Goal: Book appointment/travel/reservation

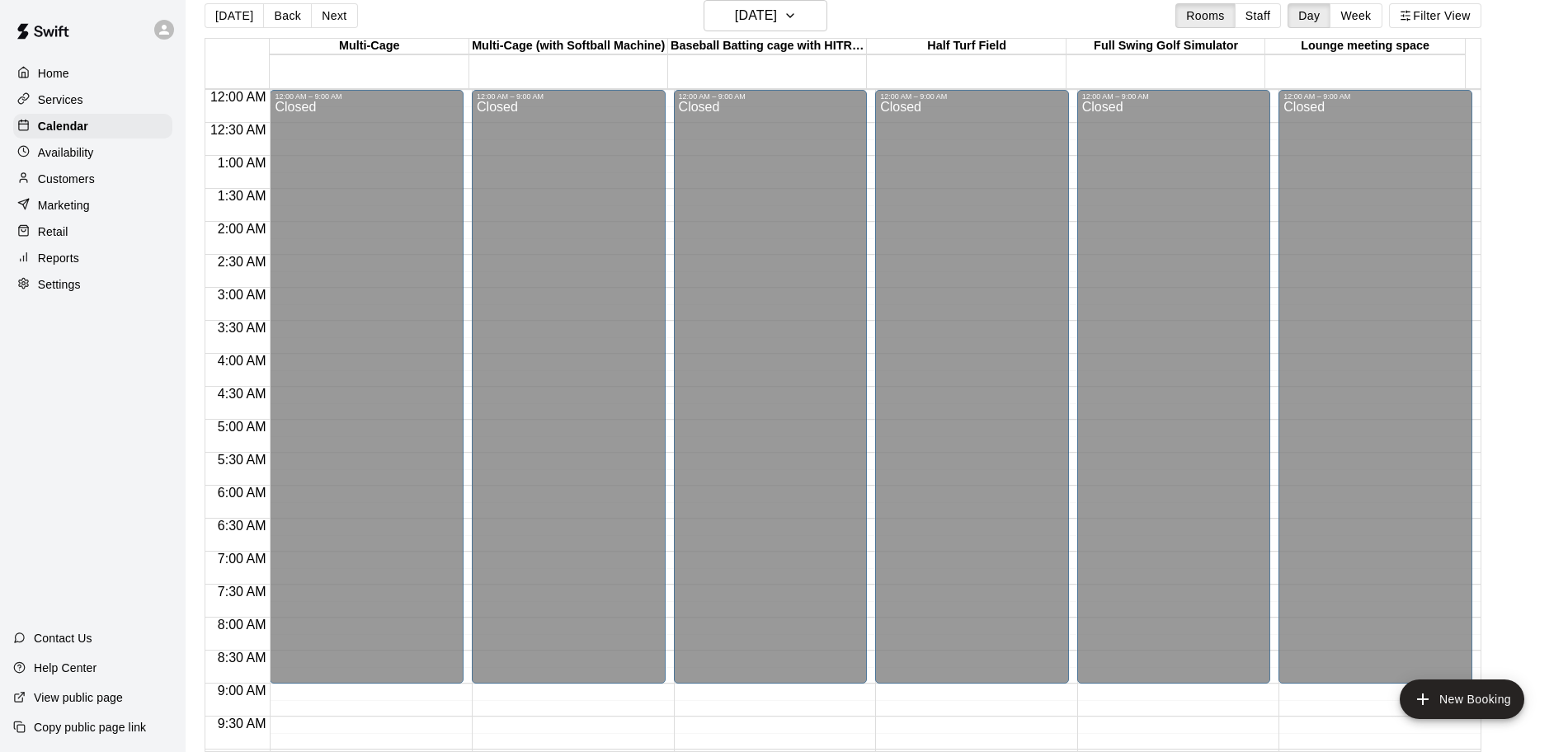
scroll to position [408, 0]
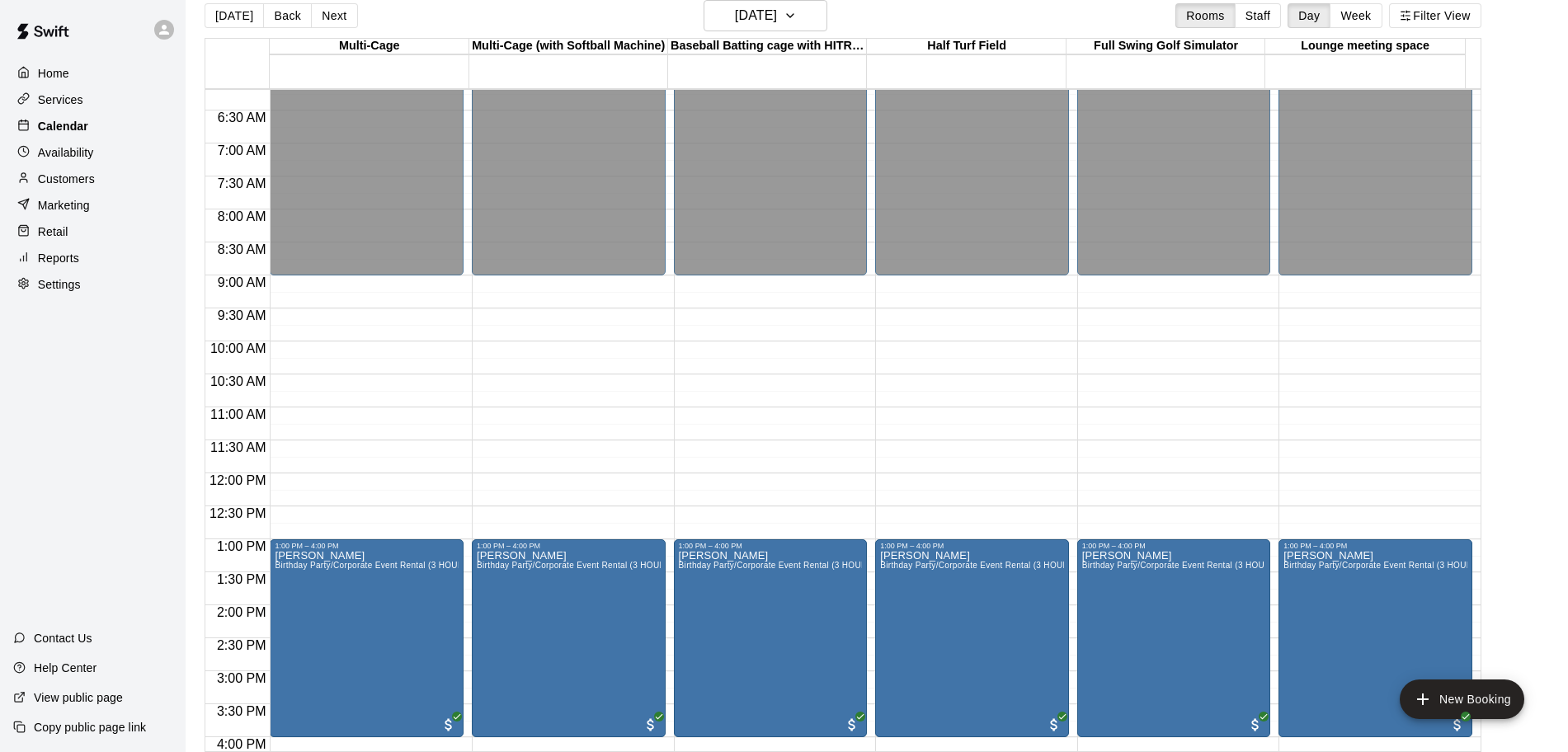
click at [67, 132] on p "Calendar" at bounding box center [63, 126] width 50 height 17
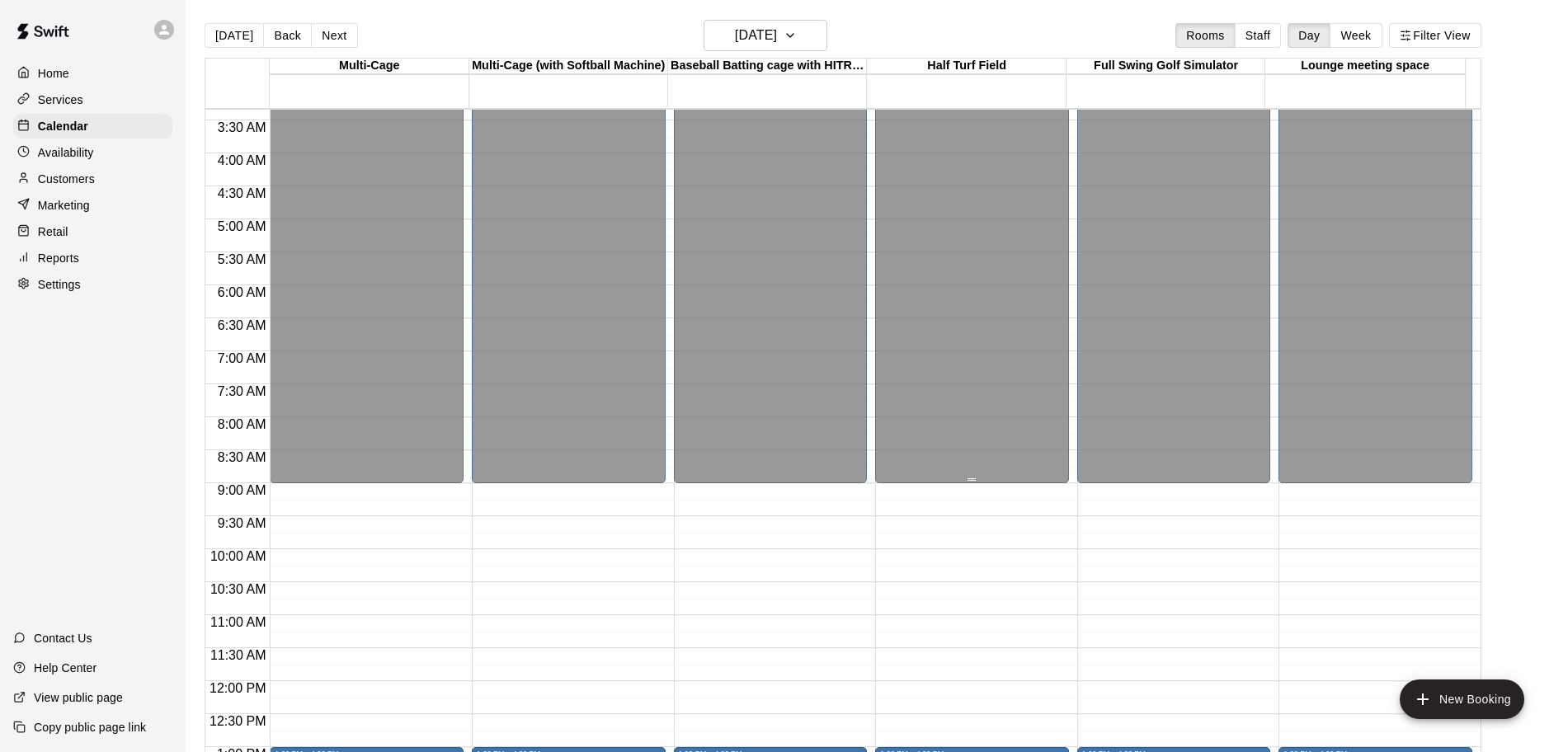
scroll to position [0, 0]
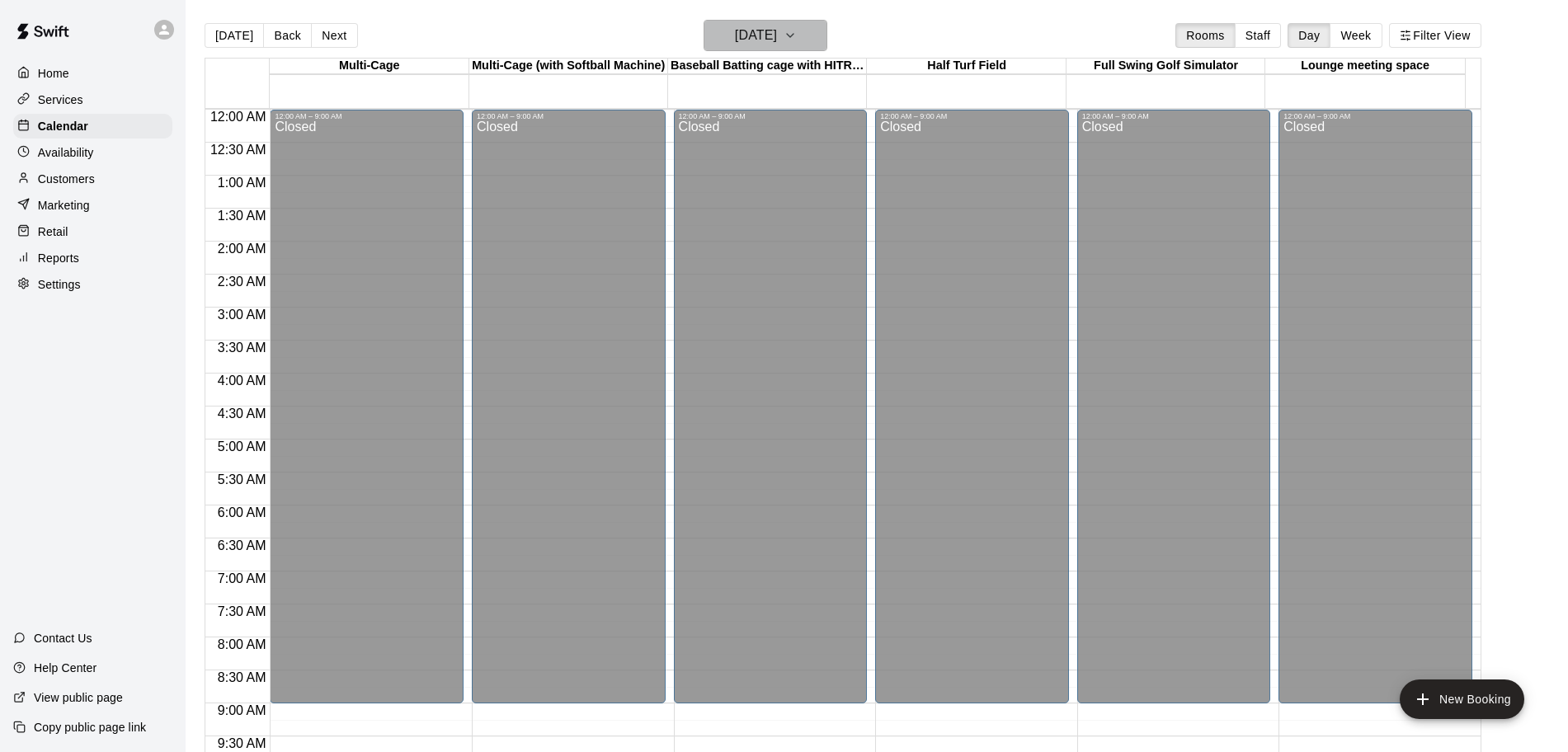
click at [814, 23] on button "[DATE]" at bounding box center [766, 36] width 124 height 32
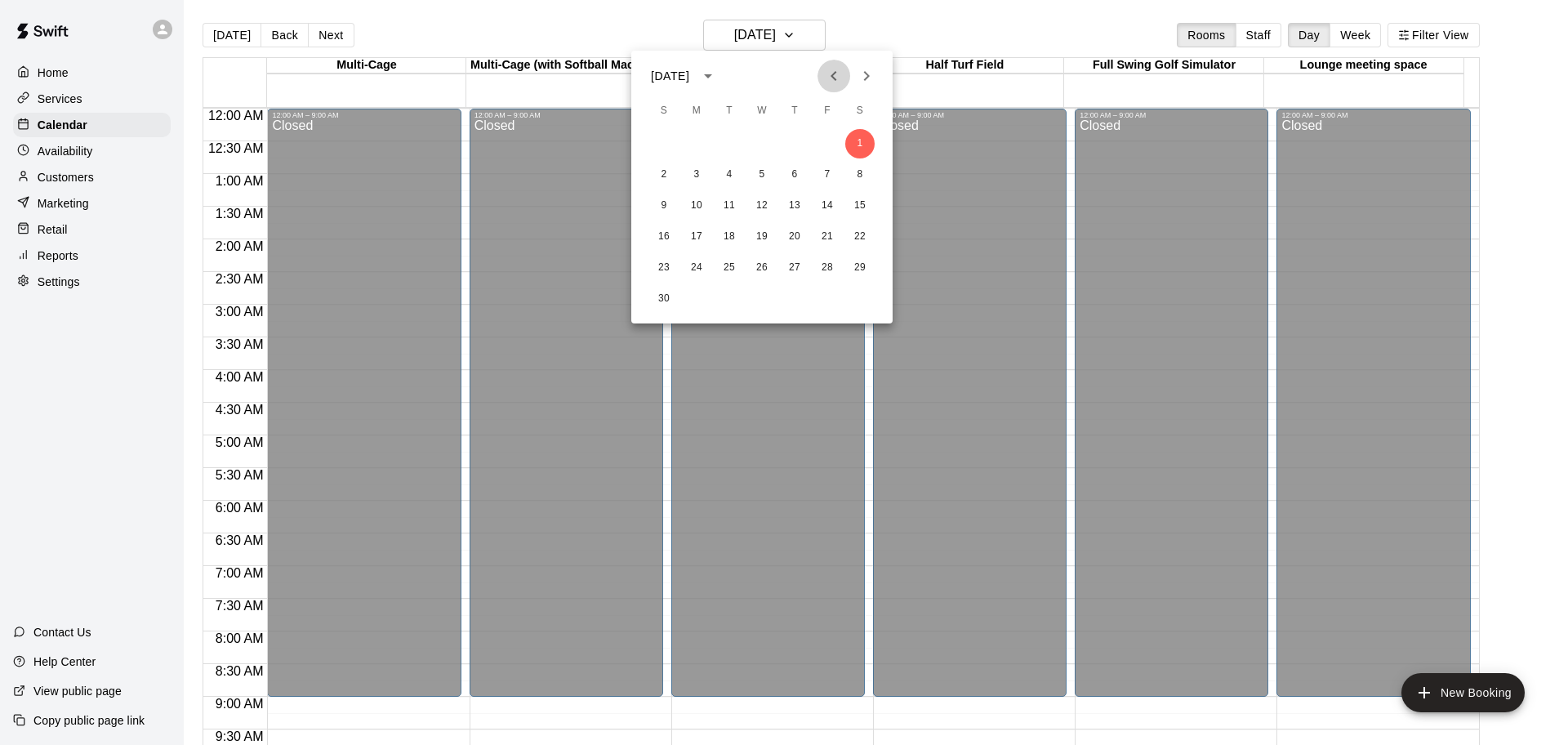
click at [839, 79] on icon "Previous month" at bounding box center [834, 76] width 20 height 20
click at [858, 141] on button "4" at bounding box center [860, 144] width 30 height 30
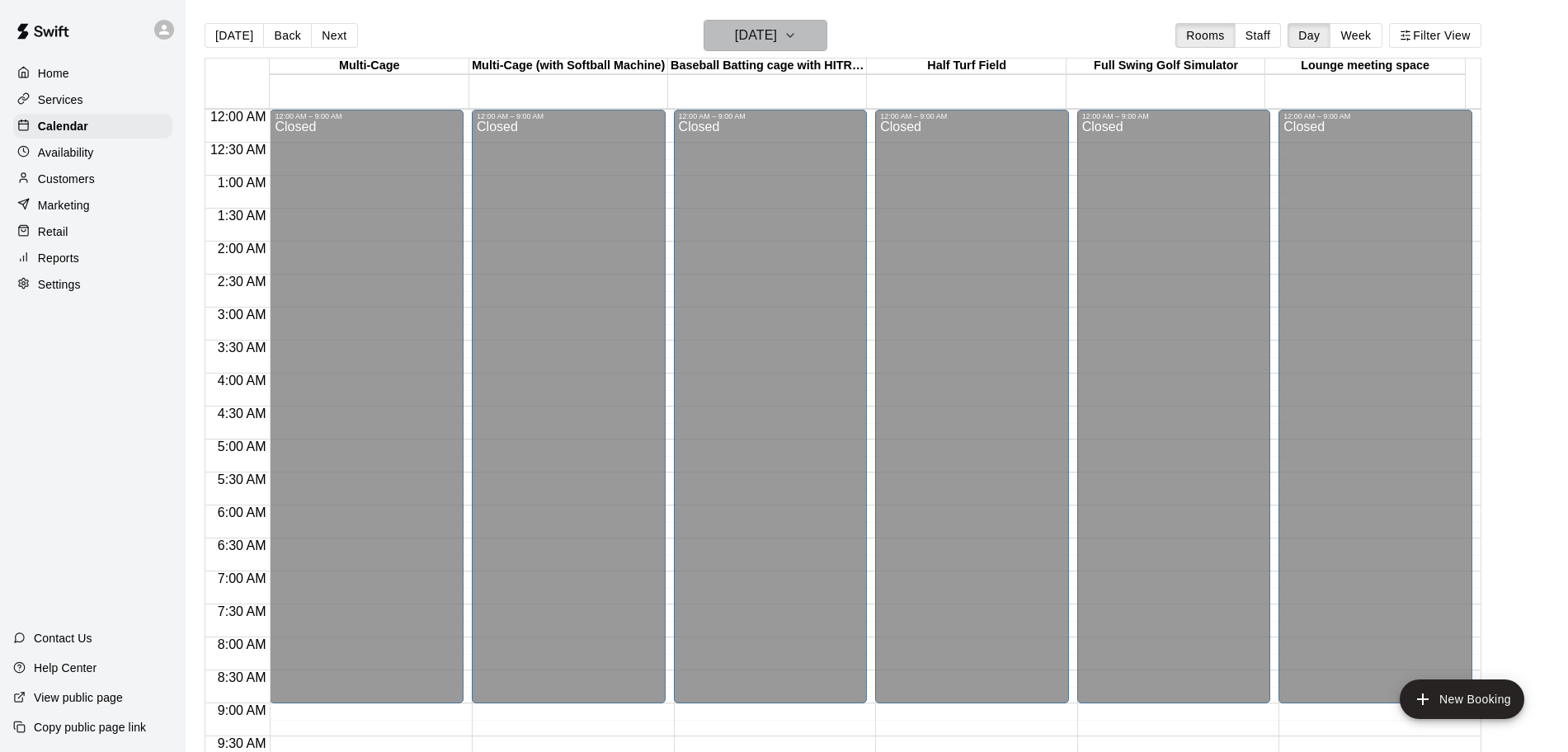
click at [797, 40] on icon "button" at bounding box center [790, 36] width 13 height 20
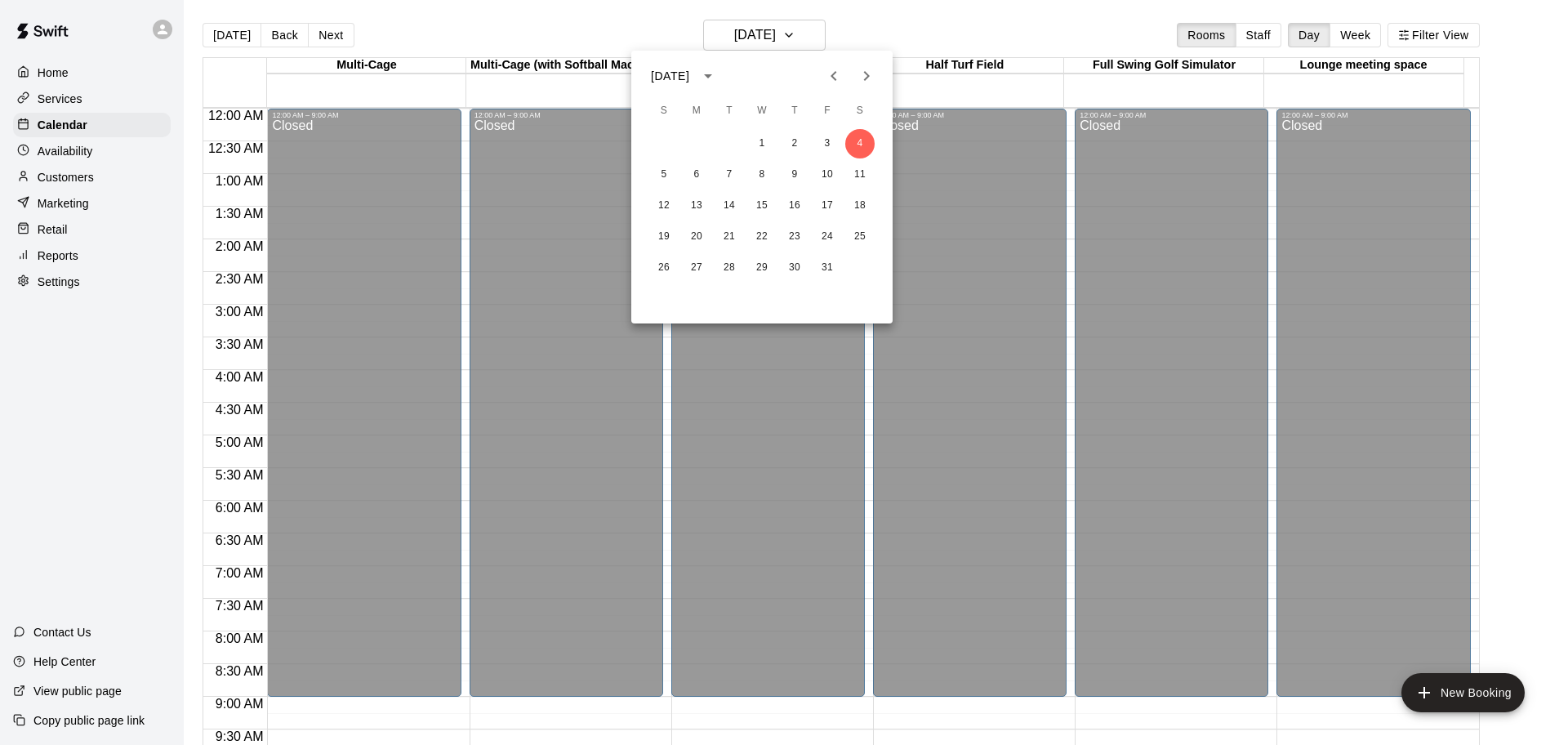
click at [815, 35] on div at bounding box center [784, 372] width 1568 height 745
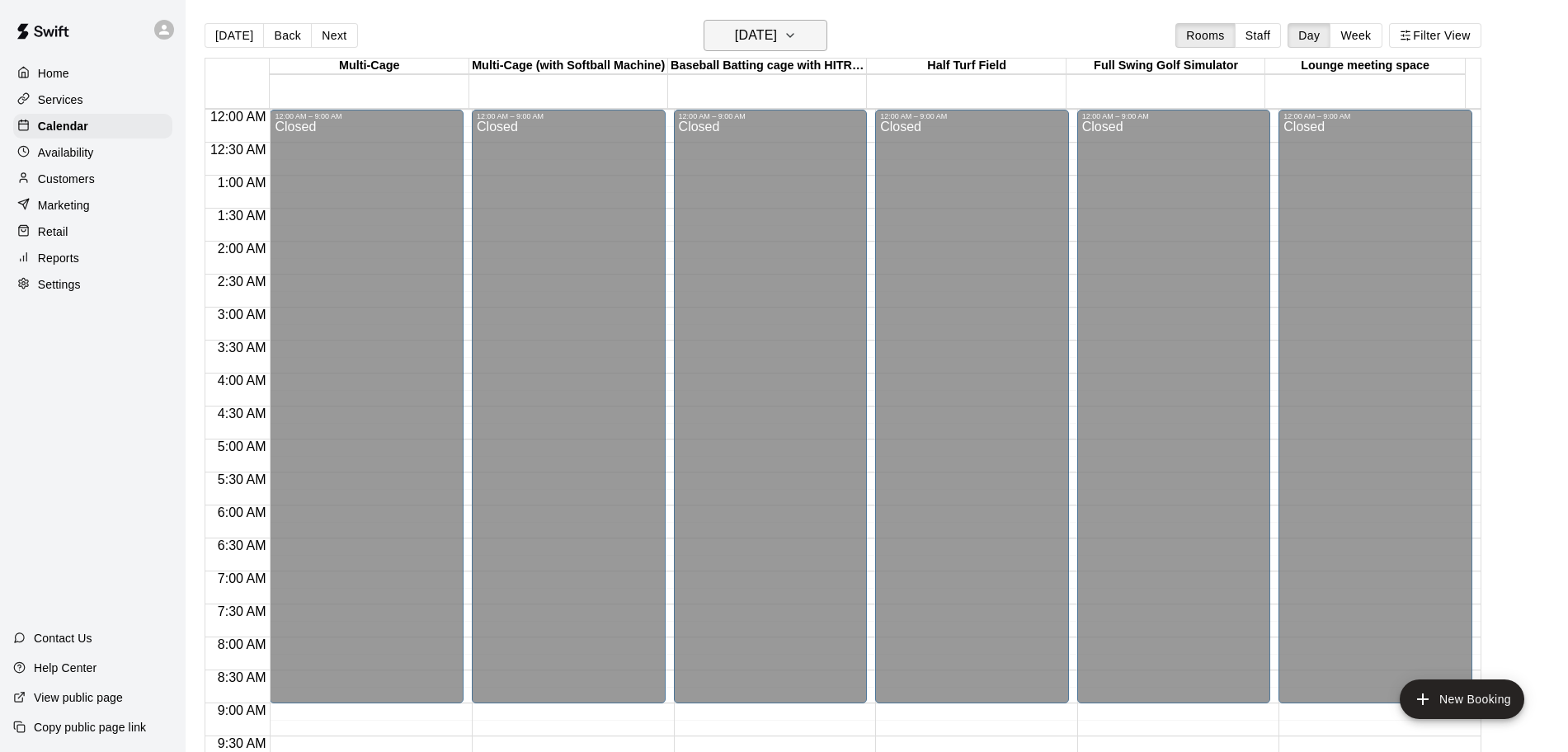
click at [817, 46] on button "[DATE]" at bounding box center [766, 36] width 124 height 32
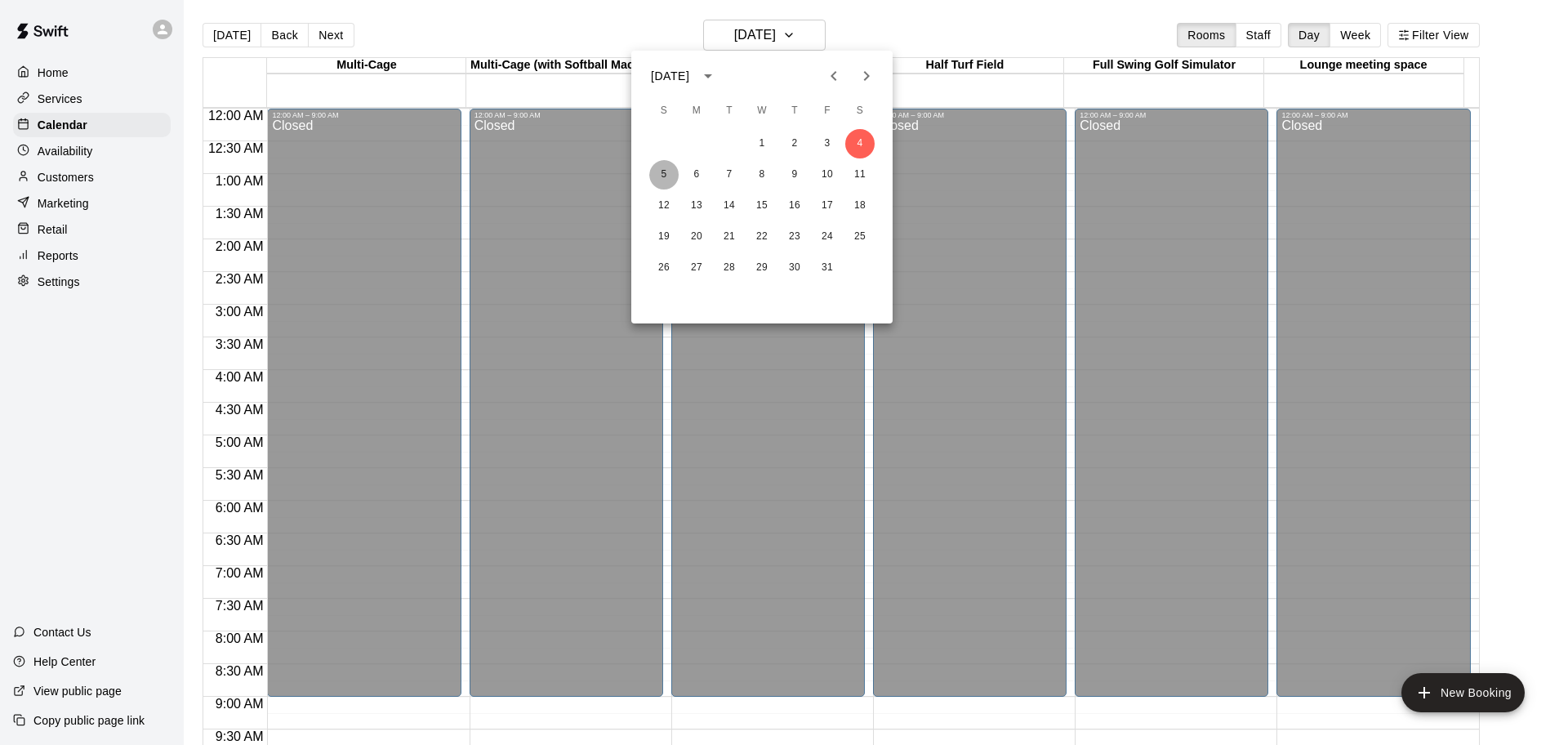
click at [664, 173] on button "5" at bounding box center [664, 175] width 30 height 30
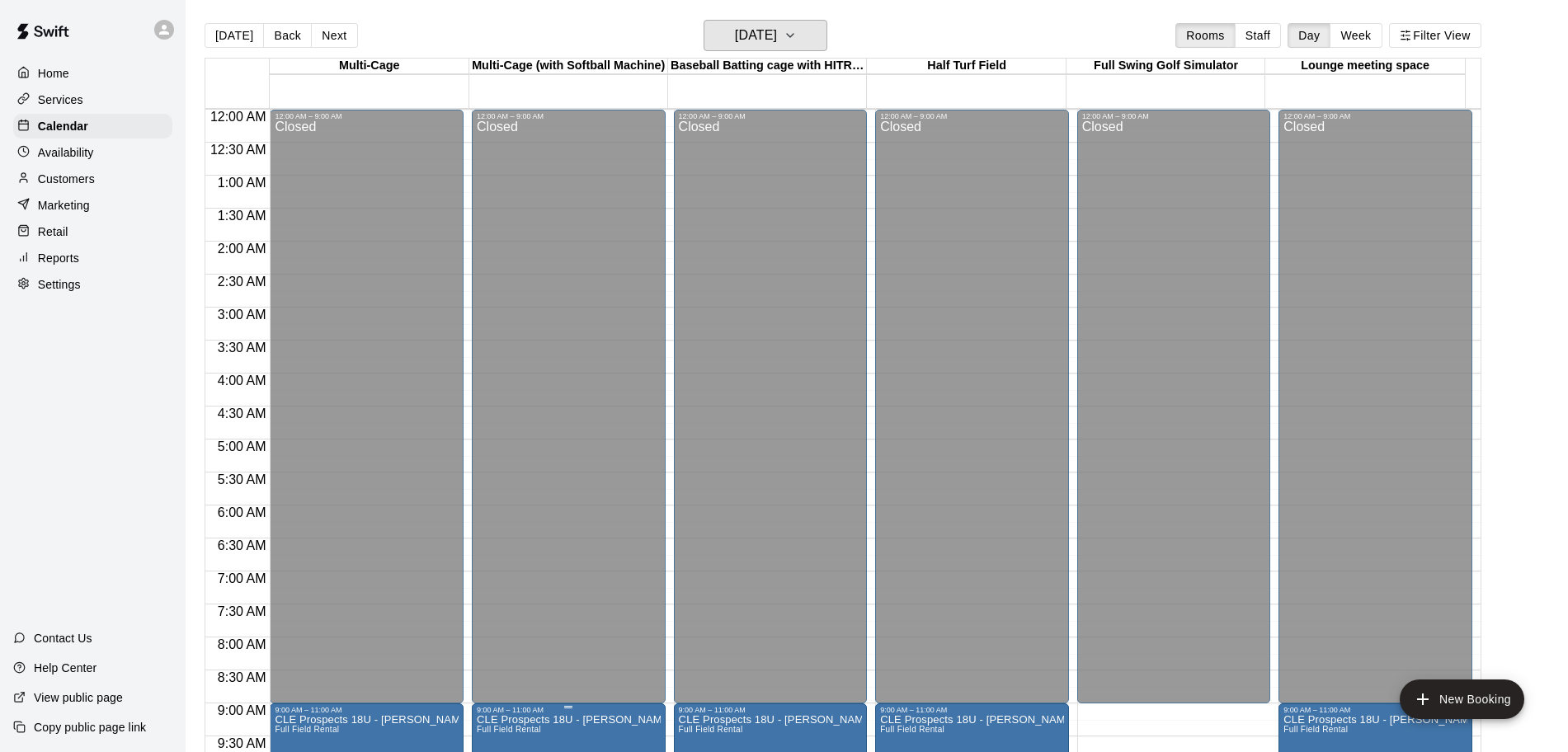
scroll to position [412, 0]
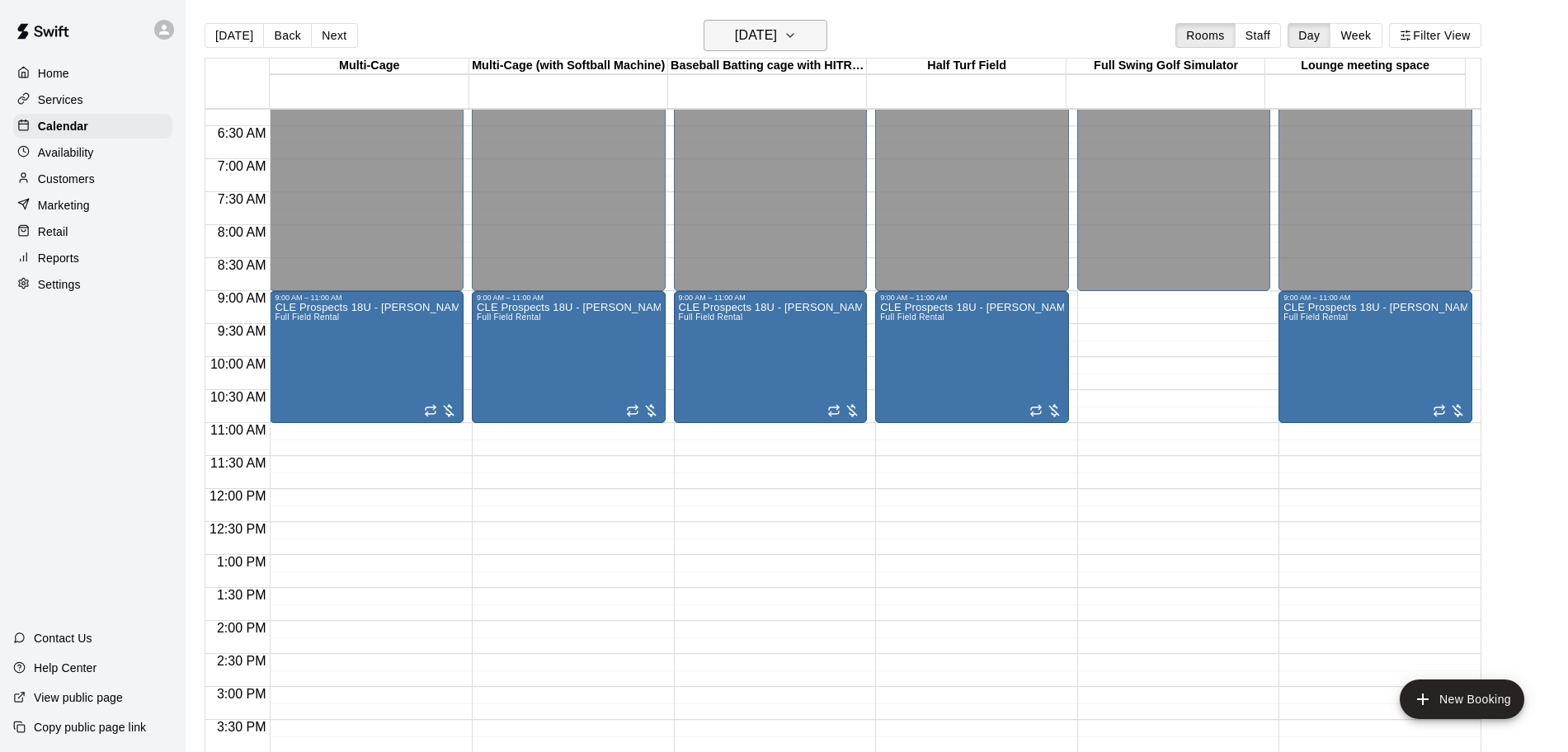
click at [819, 47] on button "[DATE]" at bounding box center [766, 36] width 124 height 32
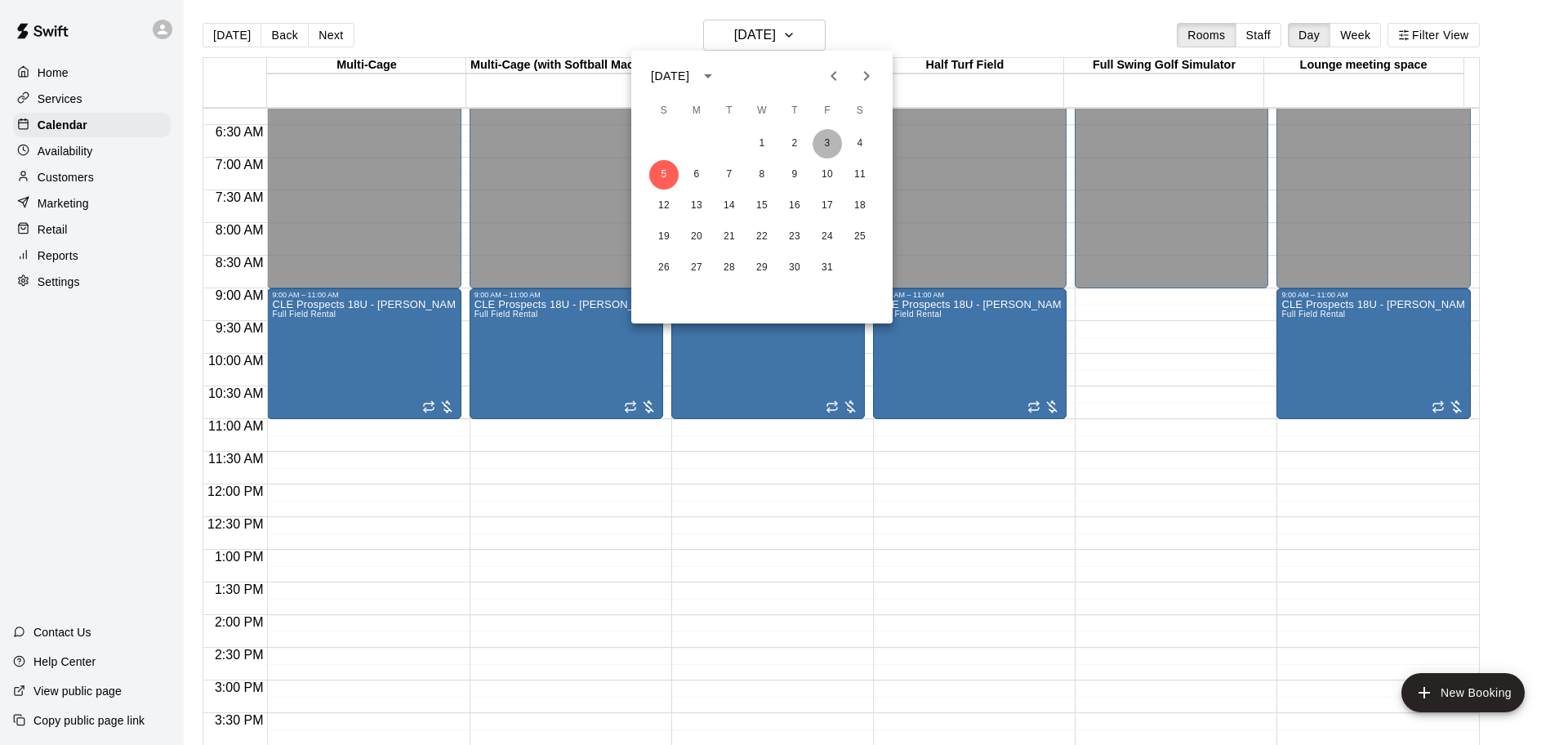
click at [822, 141] on button "3" at bounding box center [827, 144] width 30 height 30
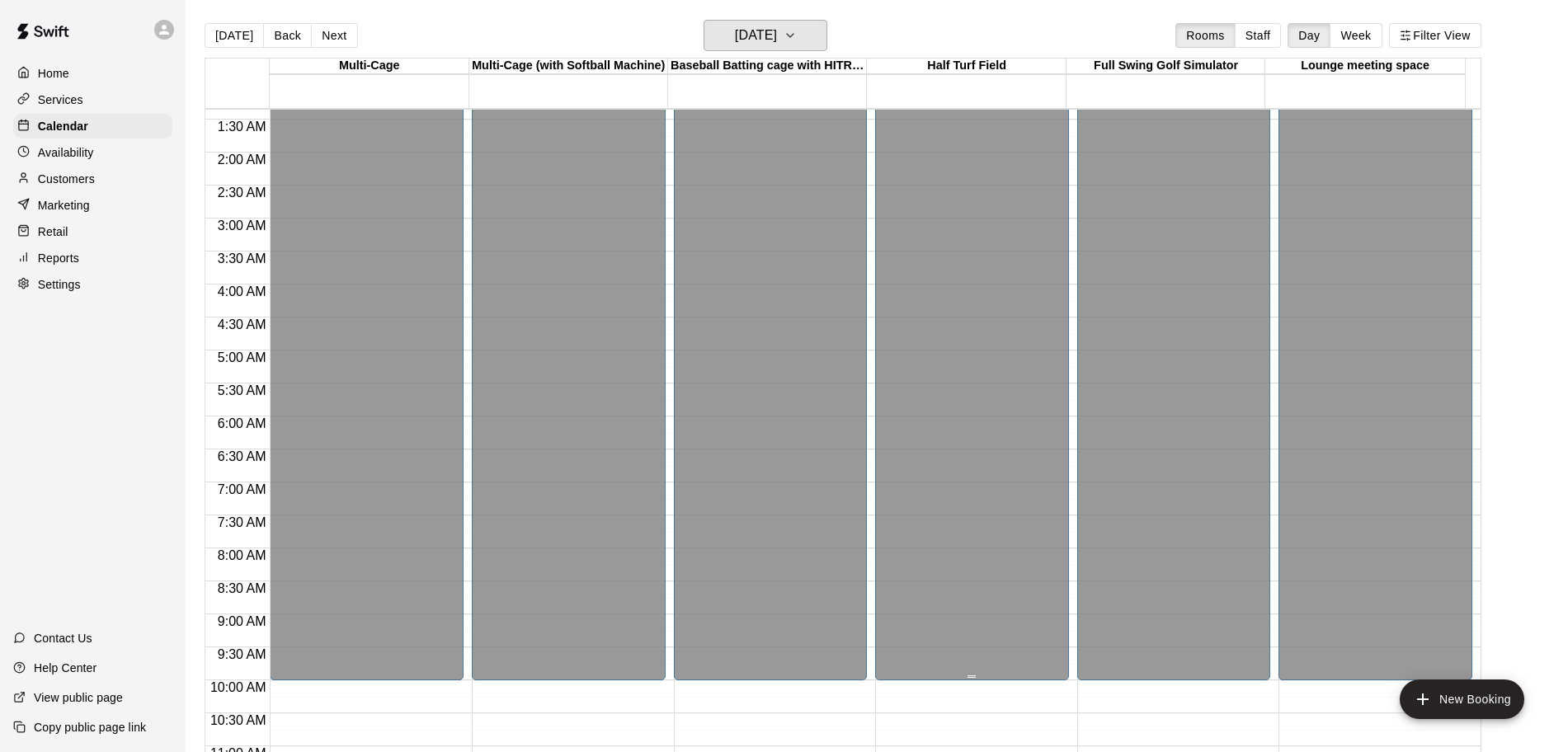
scroll to position [0, 0]
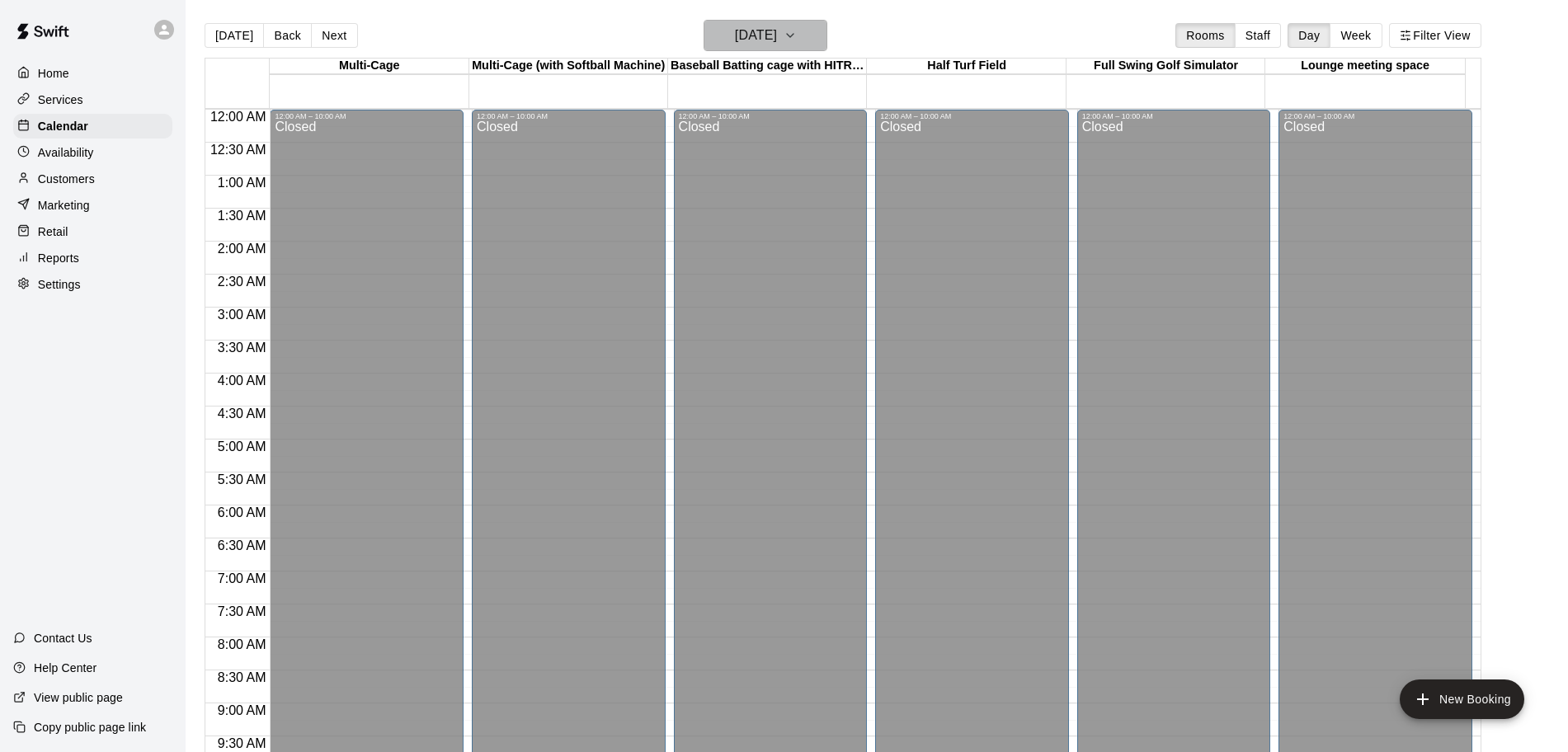
click at [797, 28] on icon "button" at bounding box center [790, 36] width 13 height 20
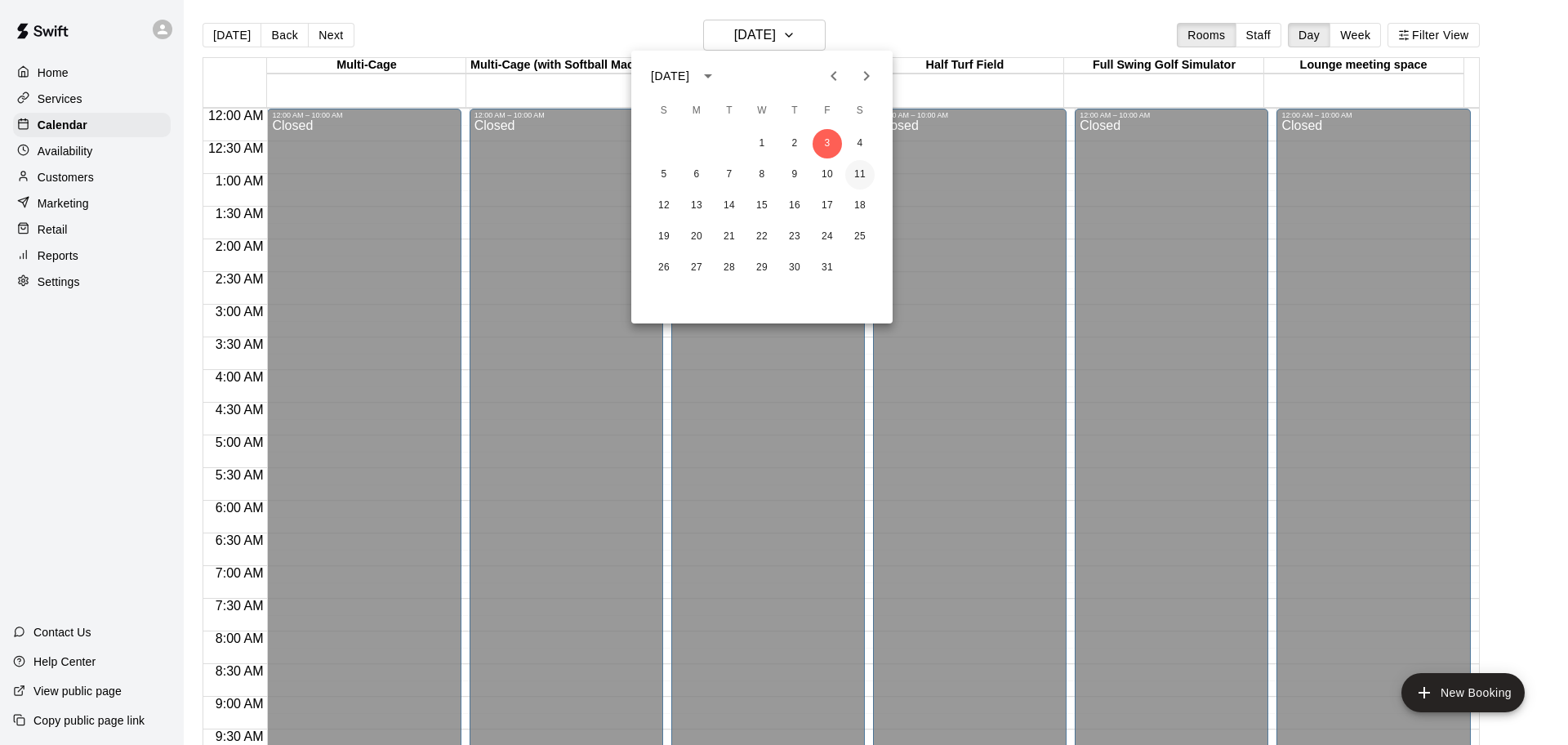
click at [864, 179] on button "11" at bounding box center [860, 175] width 30 height 30
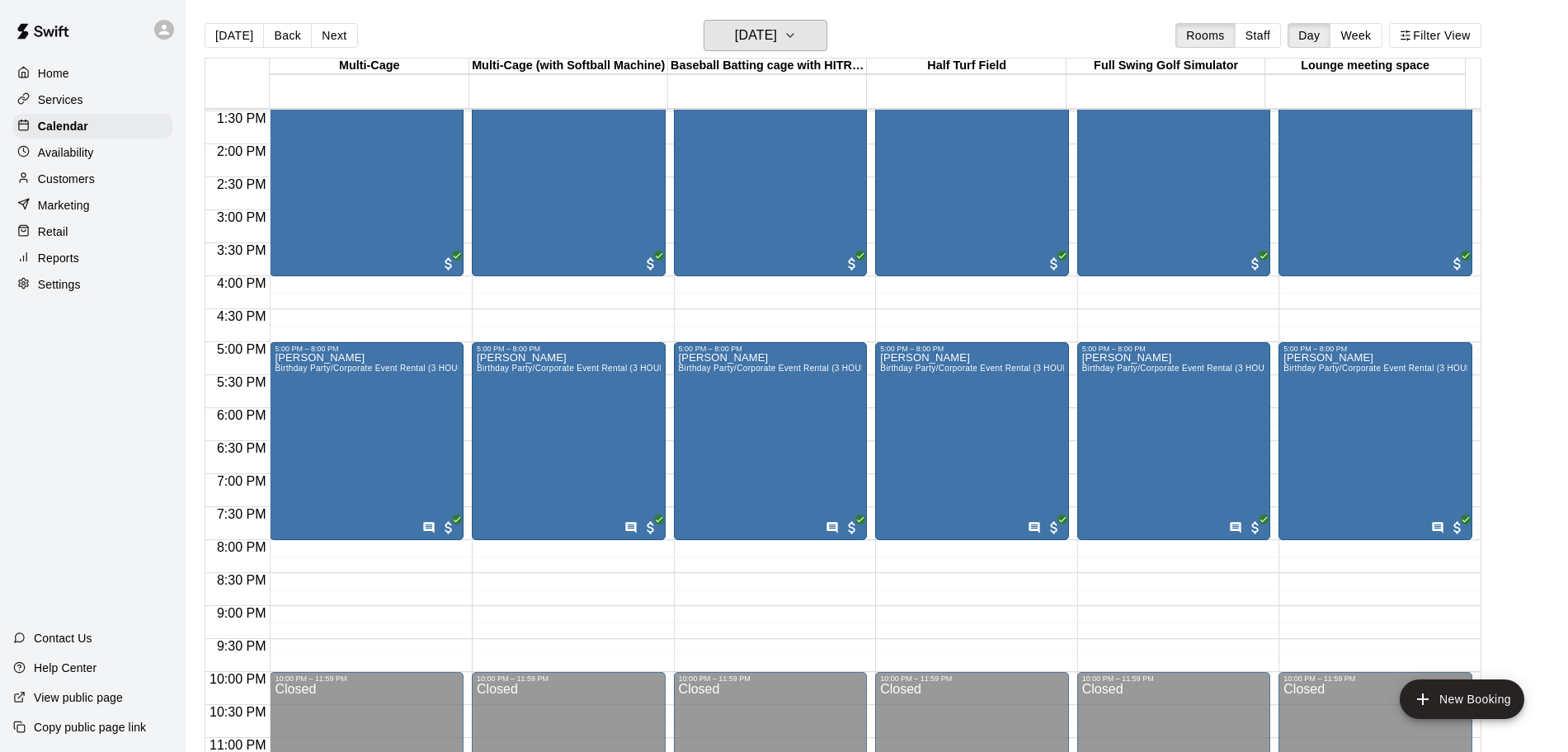
scroll to position [923, 0]
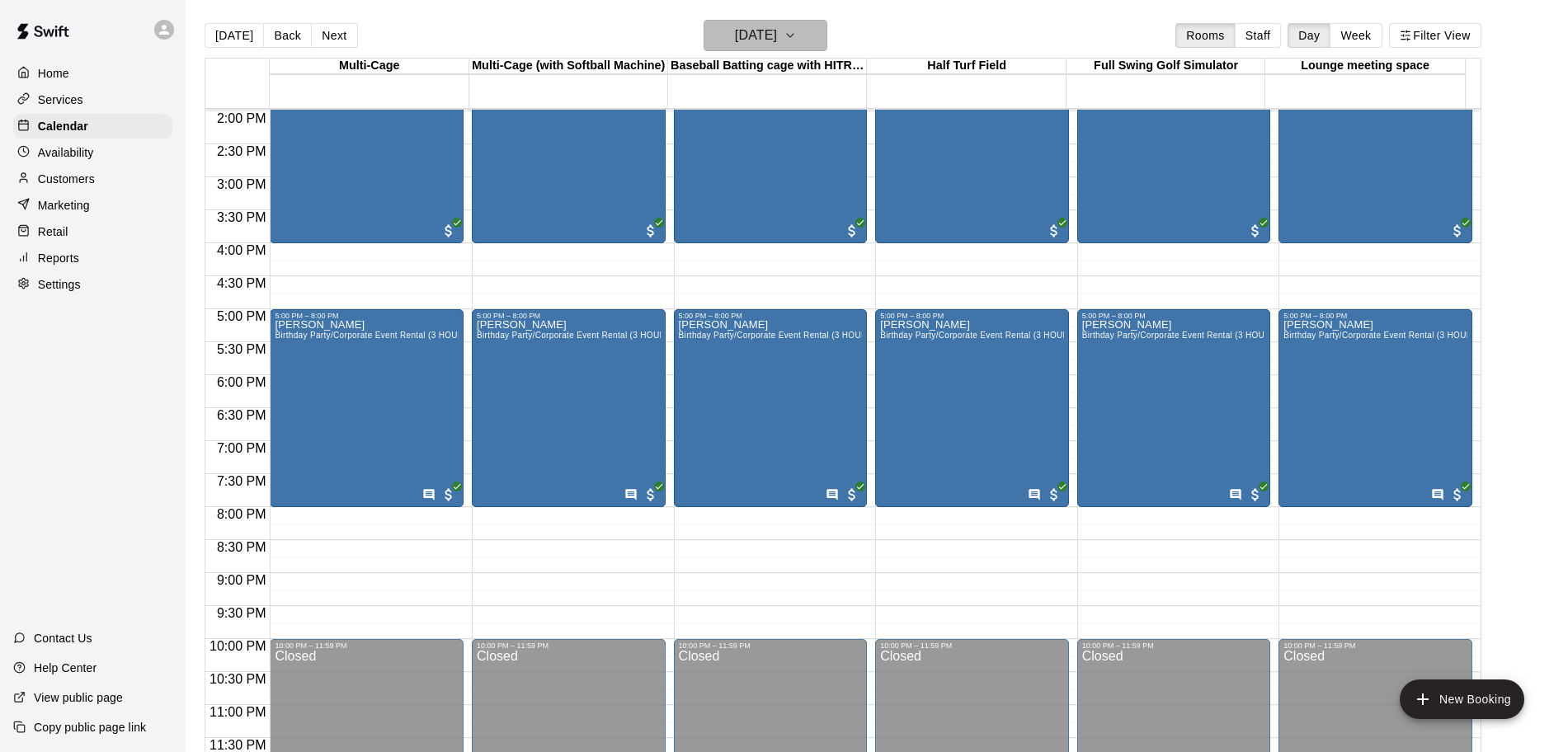
click at [775, 43] on h6 "[DATE]" at bounding box center [756, 36] width 42 height 23
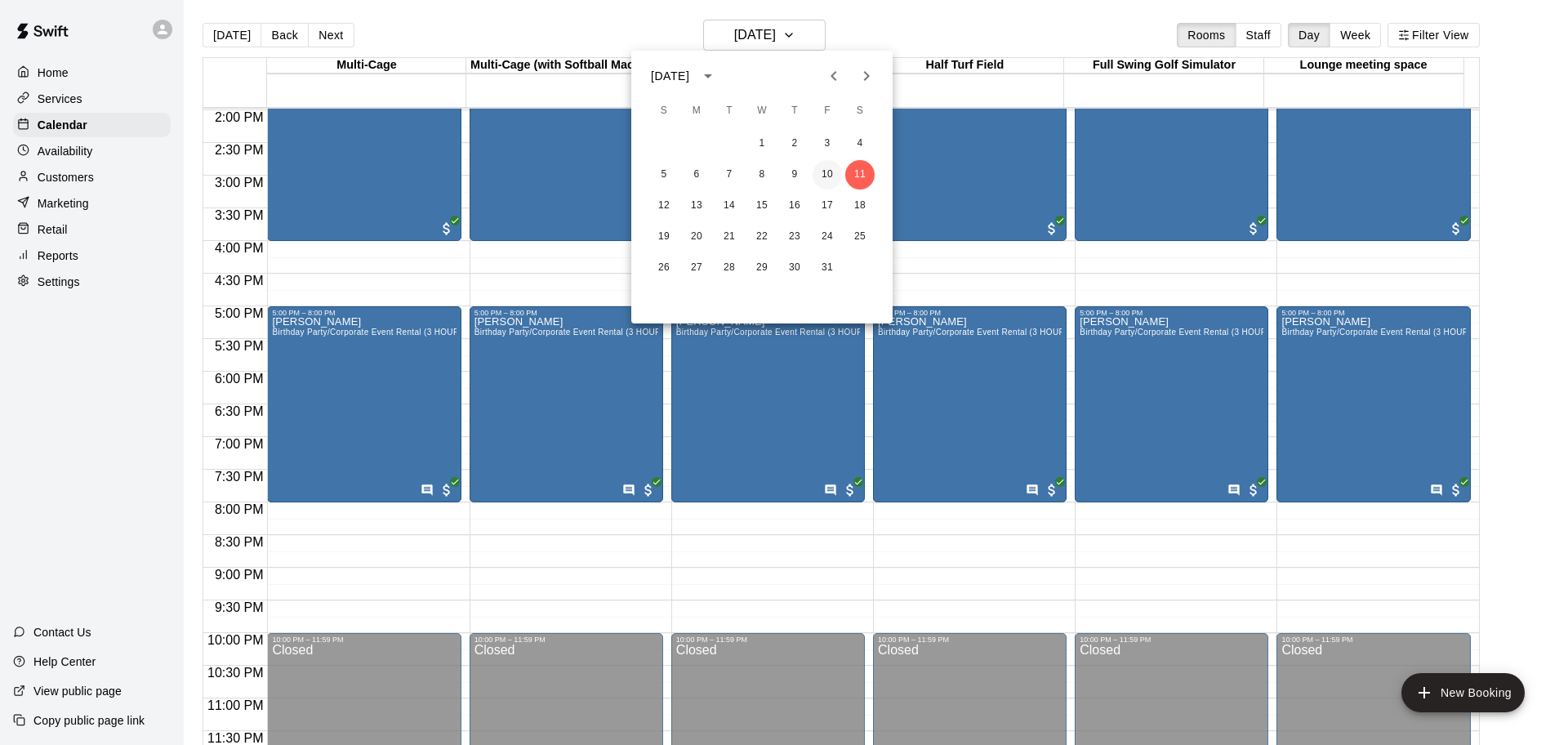
click at [834, 178] on button "10" at bounding box center [827, 175] width 30 height 30
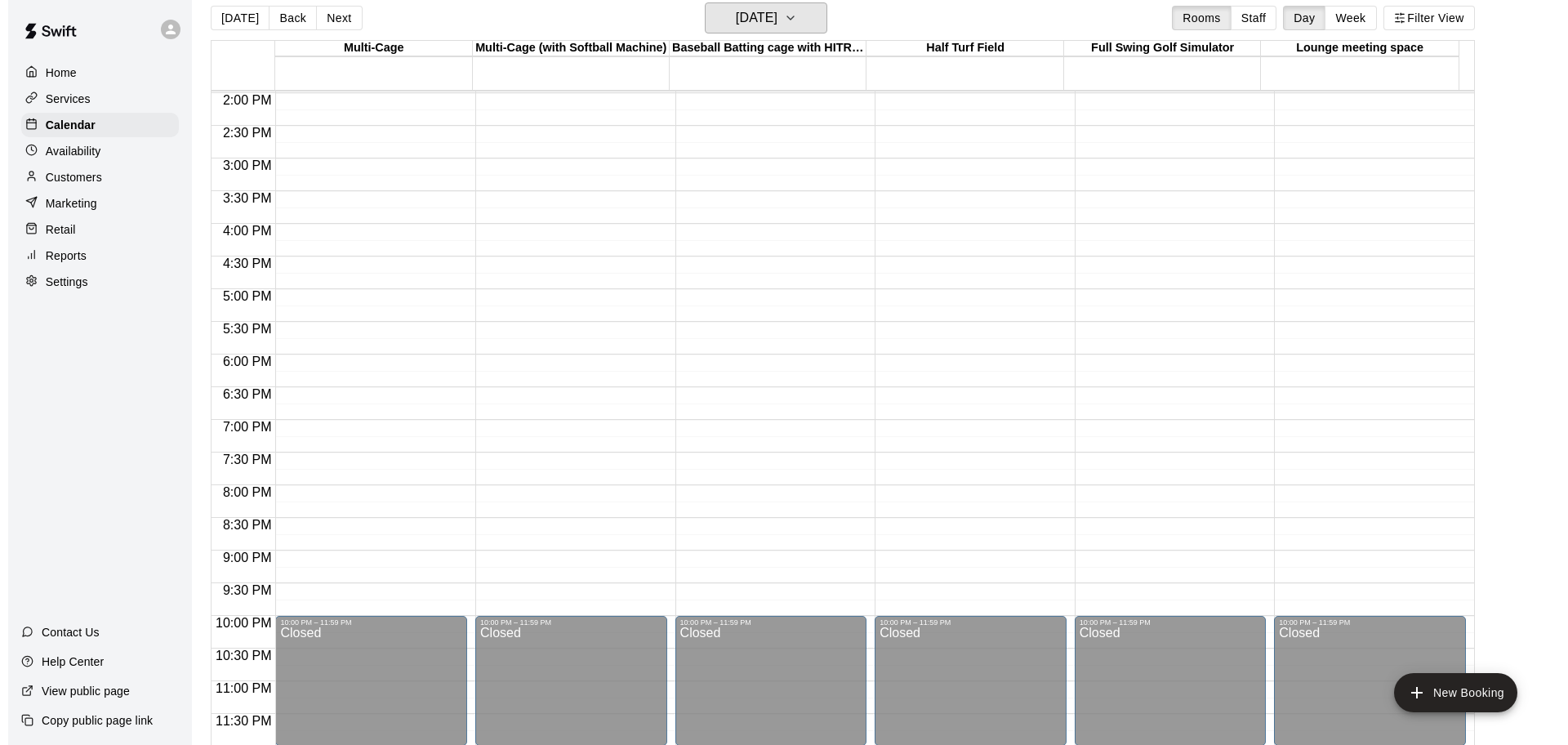
scroll to position [26, 0]
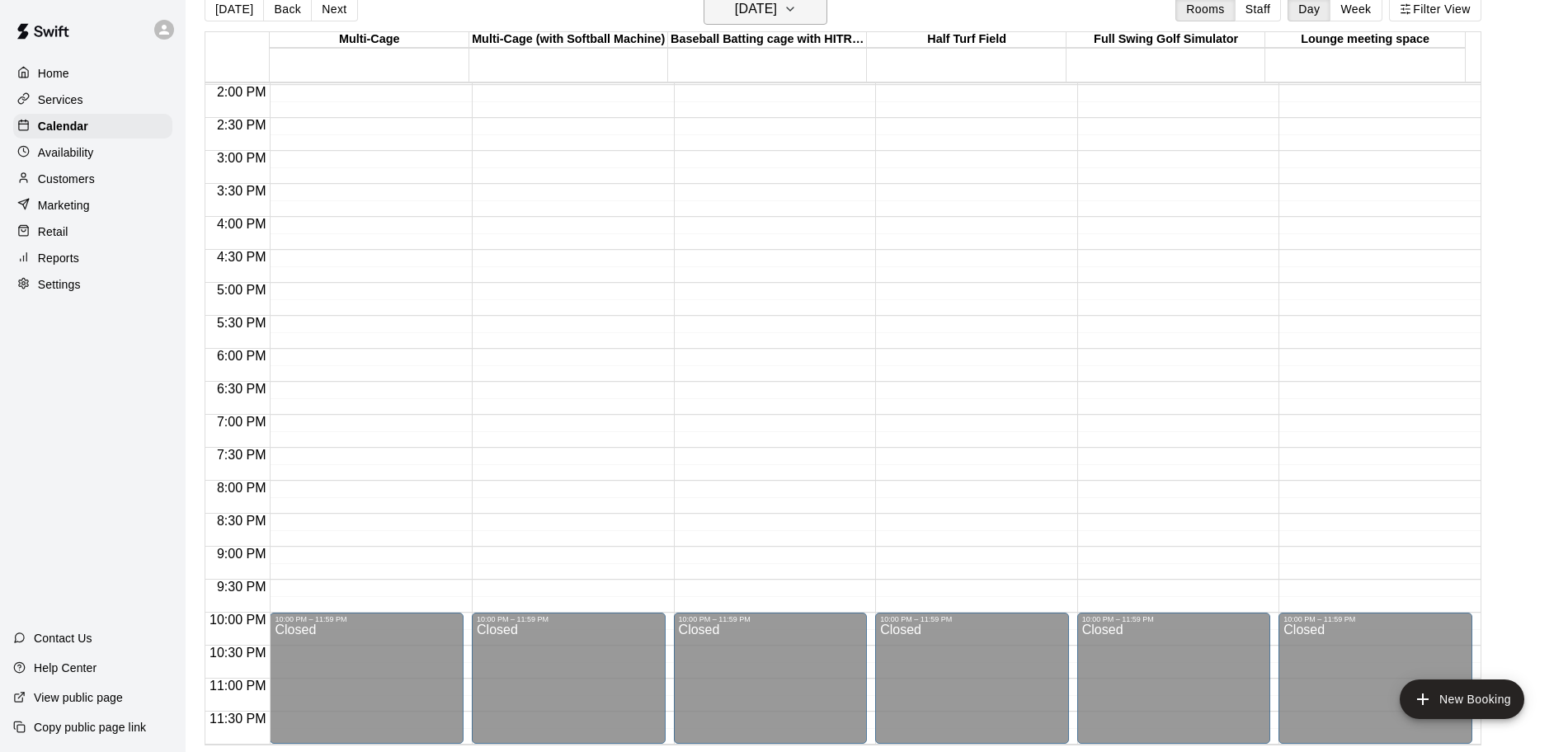
click at [797, 16] on icon "button" at bounding box center [790, 9] width 13 height 20
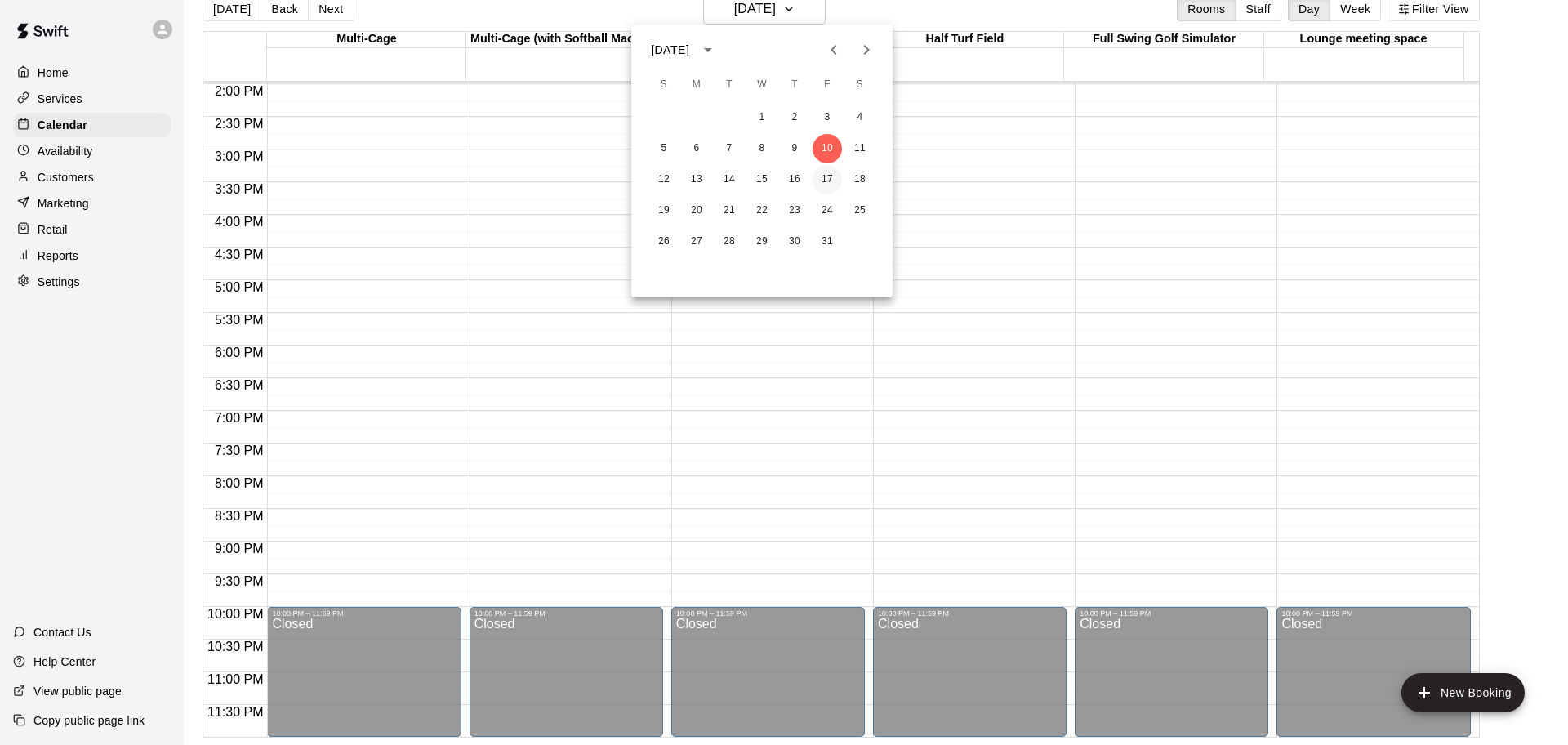
click at [827, 179] on button "17" at bounding box center [827, 180] width 30 height 30
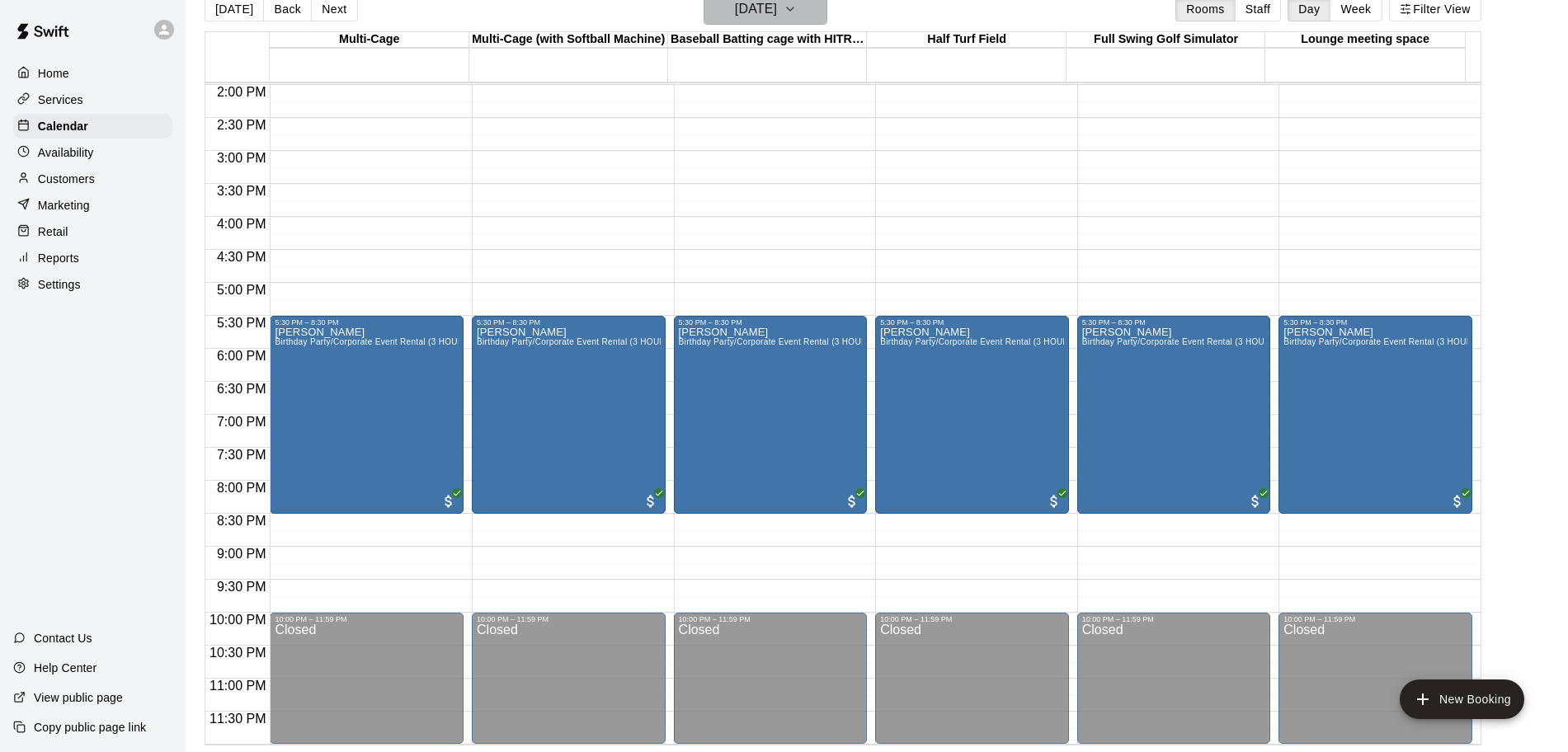
click at [797, 13] on icon "button" at bounding box center [790, 9] width 13 height 20
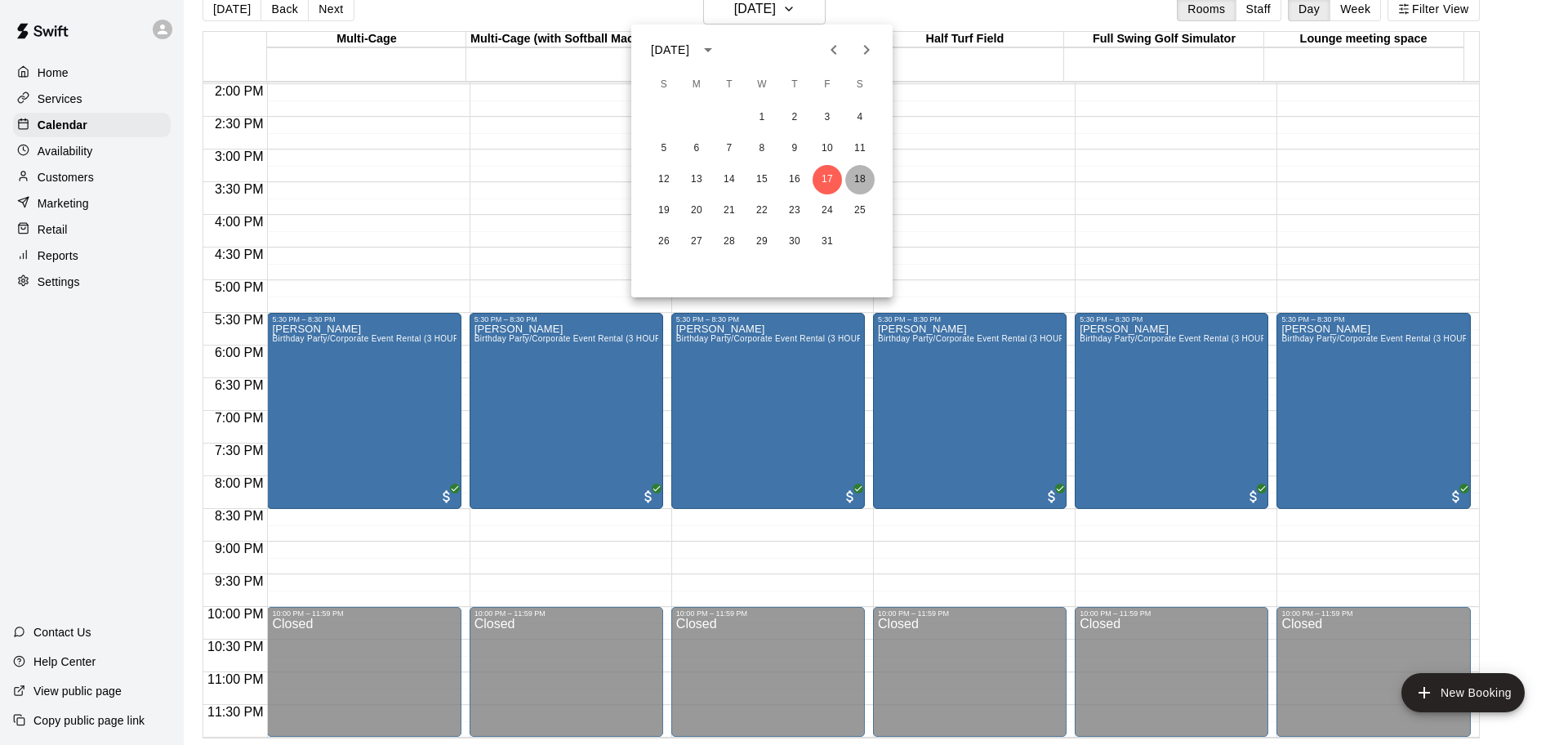
click at [864, 184] on button "18" at bounding box center [860, 180] width 30 height 30
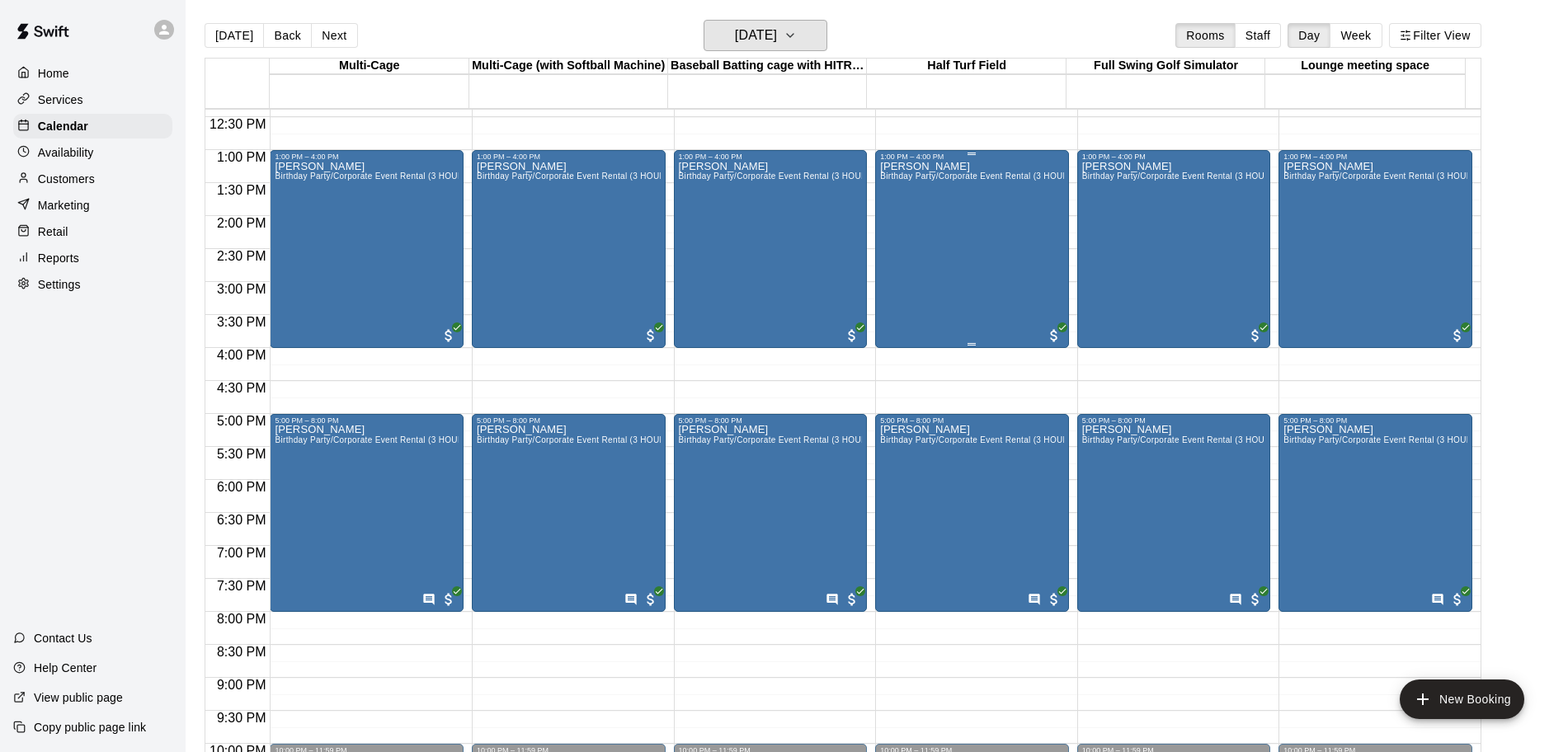
scroll to position [820, 0]
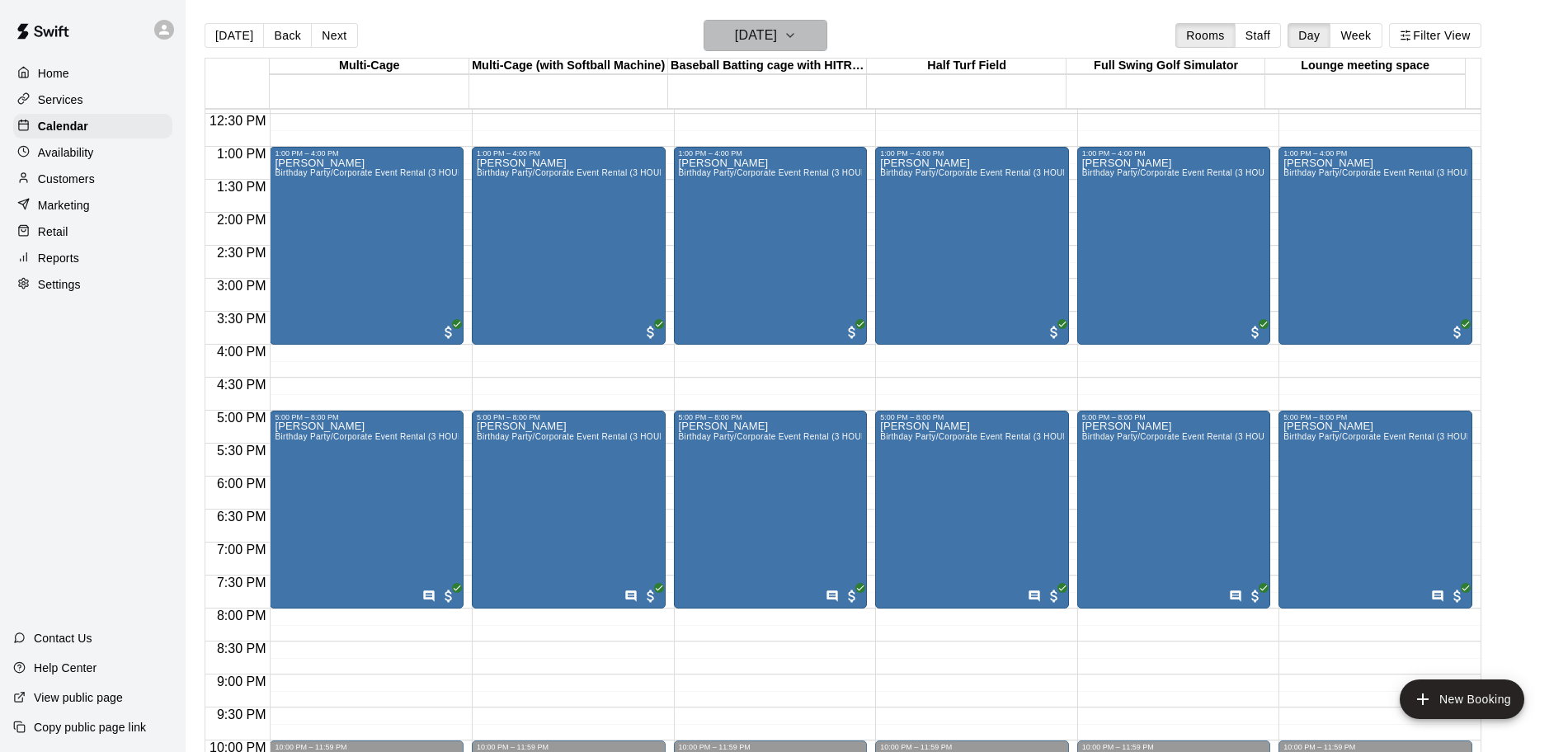
click at [797, 39] on icon "button" at bounding box center [790, 36] width 13 height 20
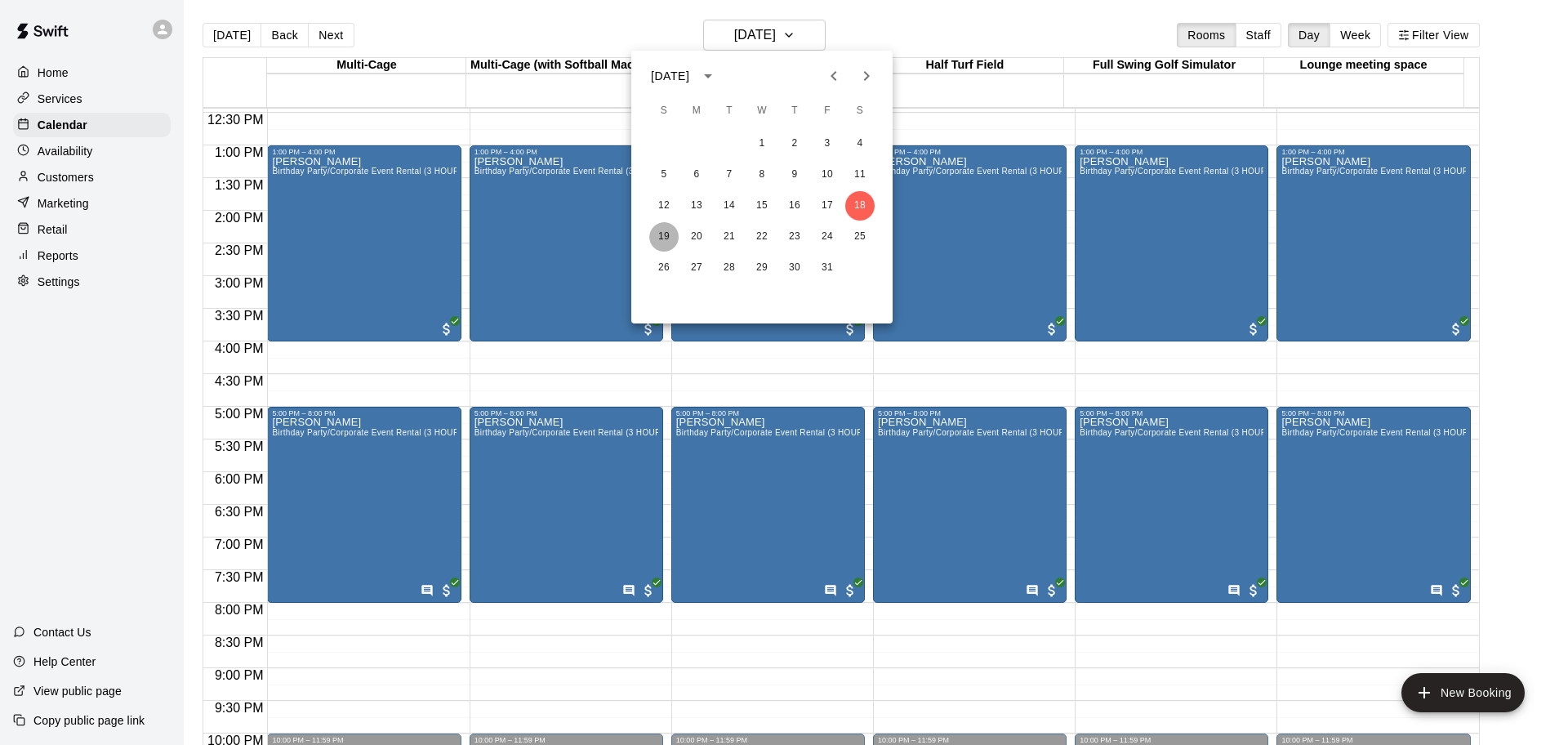
click at [661, 238] on button "19" at bounding box center [664, 237] width 30 height 30
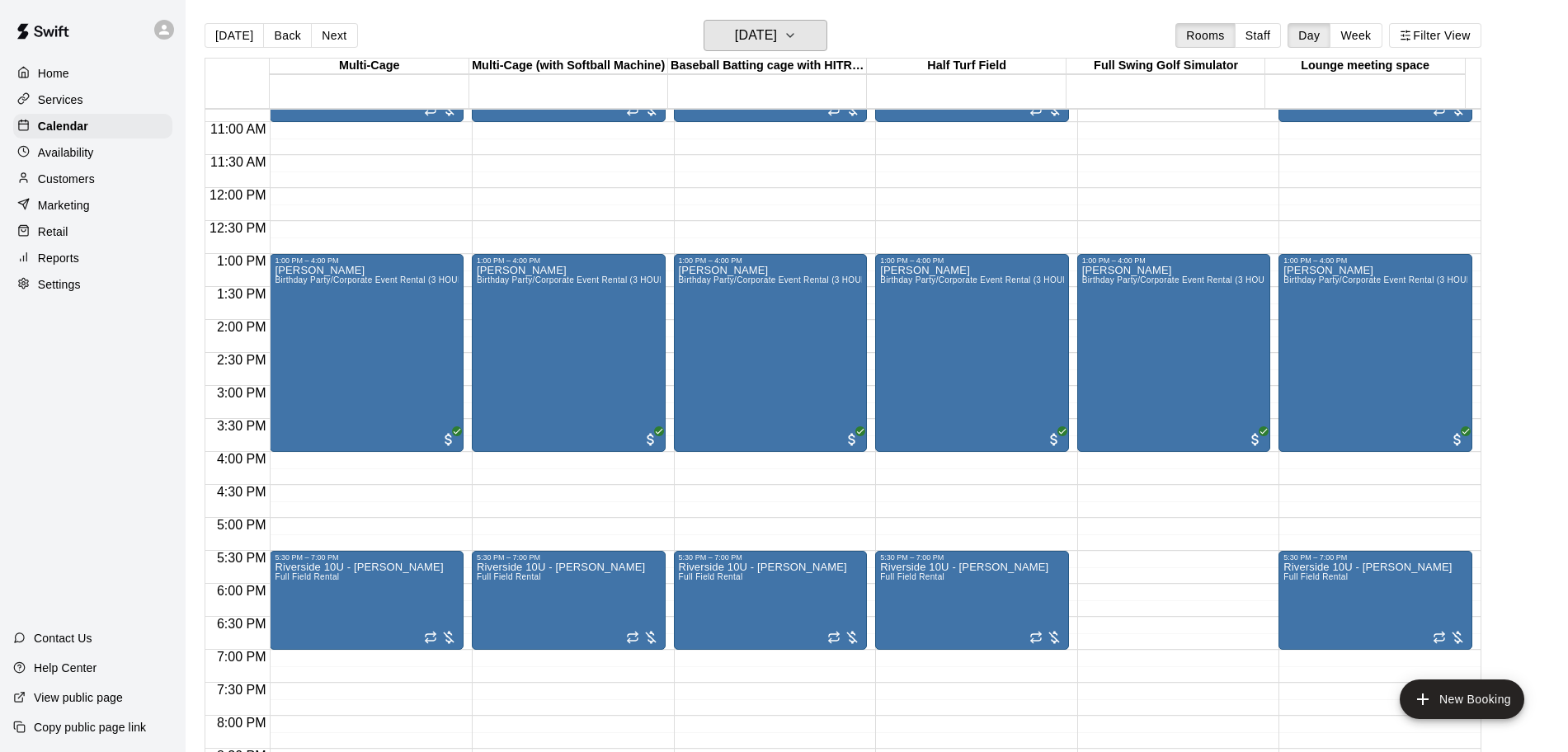
scroll to position [717, 0]
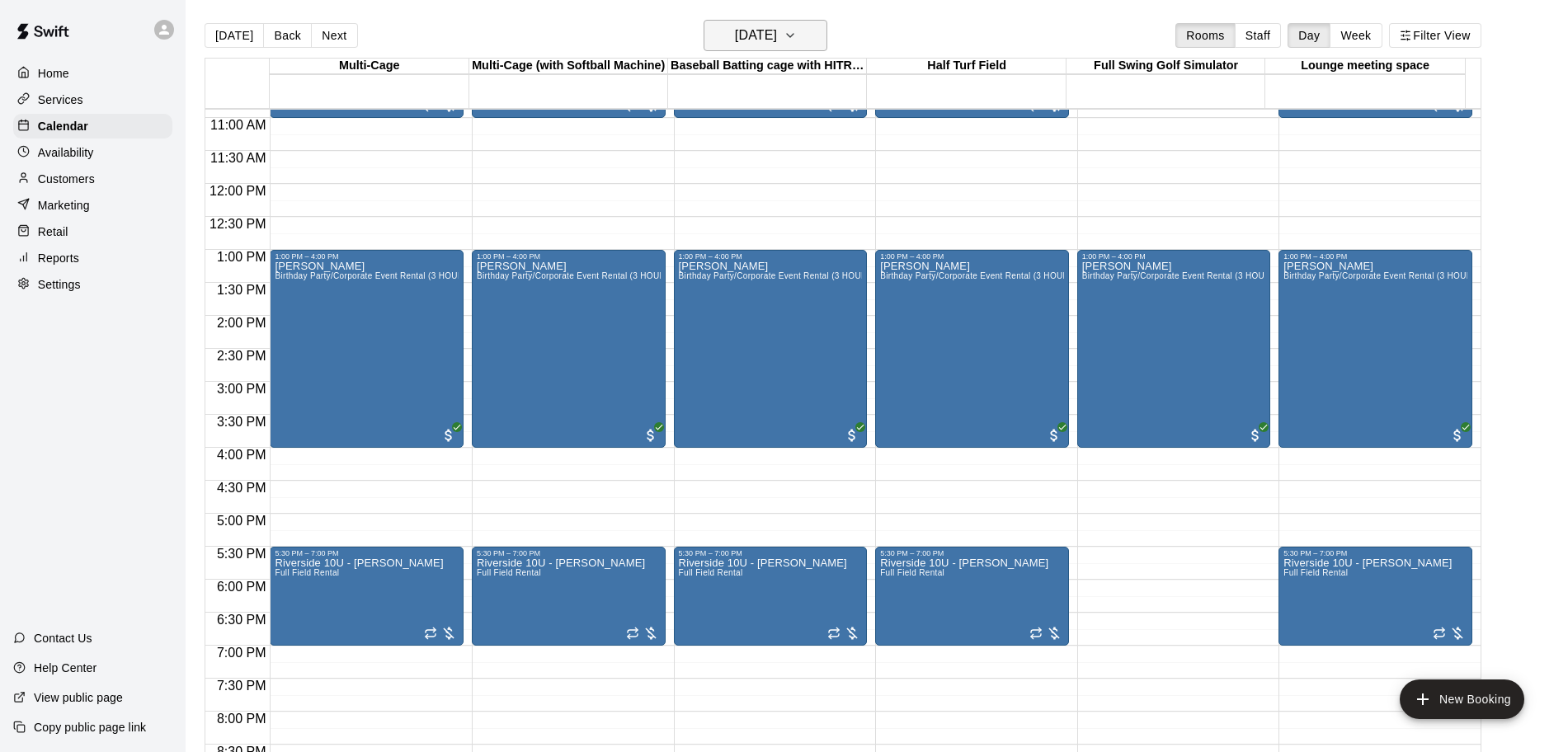
click at [777, 34] on h6 "[DATE]" at bounding box center [756, 36] width 42 height 23
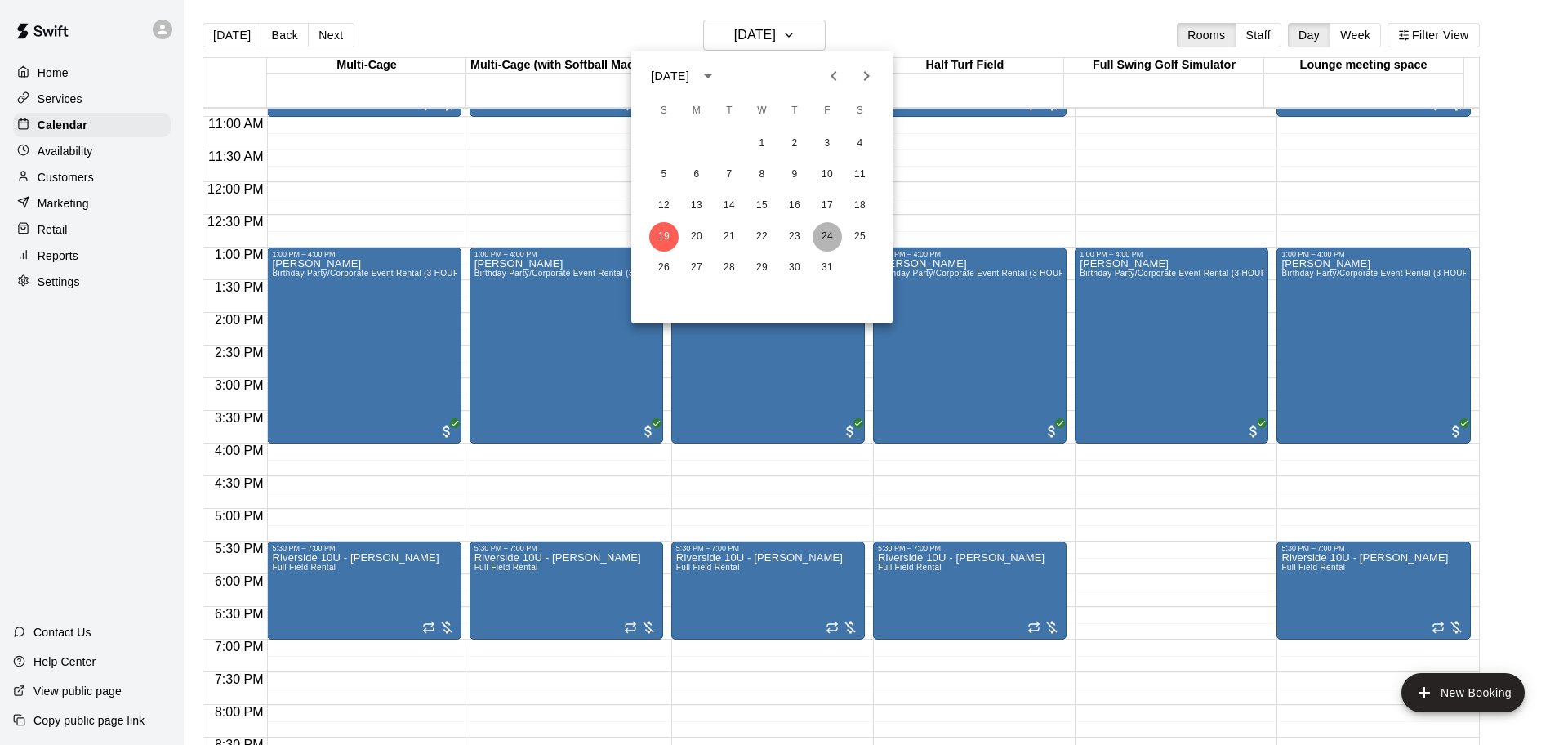
click at [823, 240] on button "24" at bounding box center [827, 237] width 30 height 30
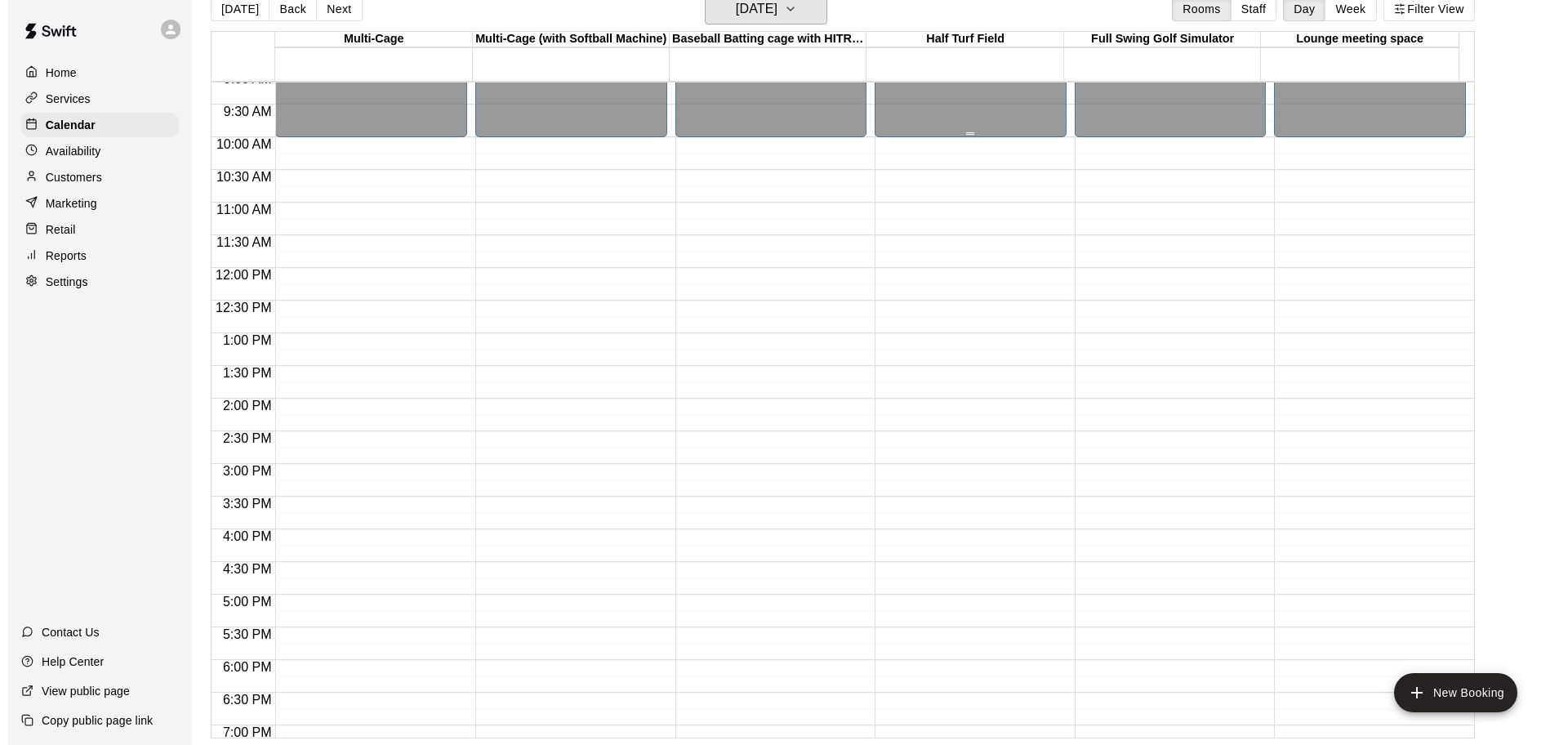
scroll to position [613, 0]
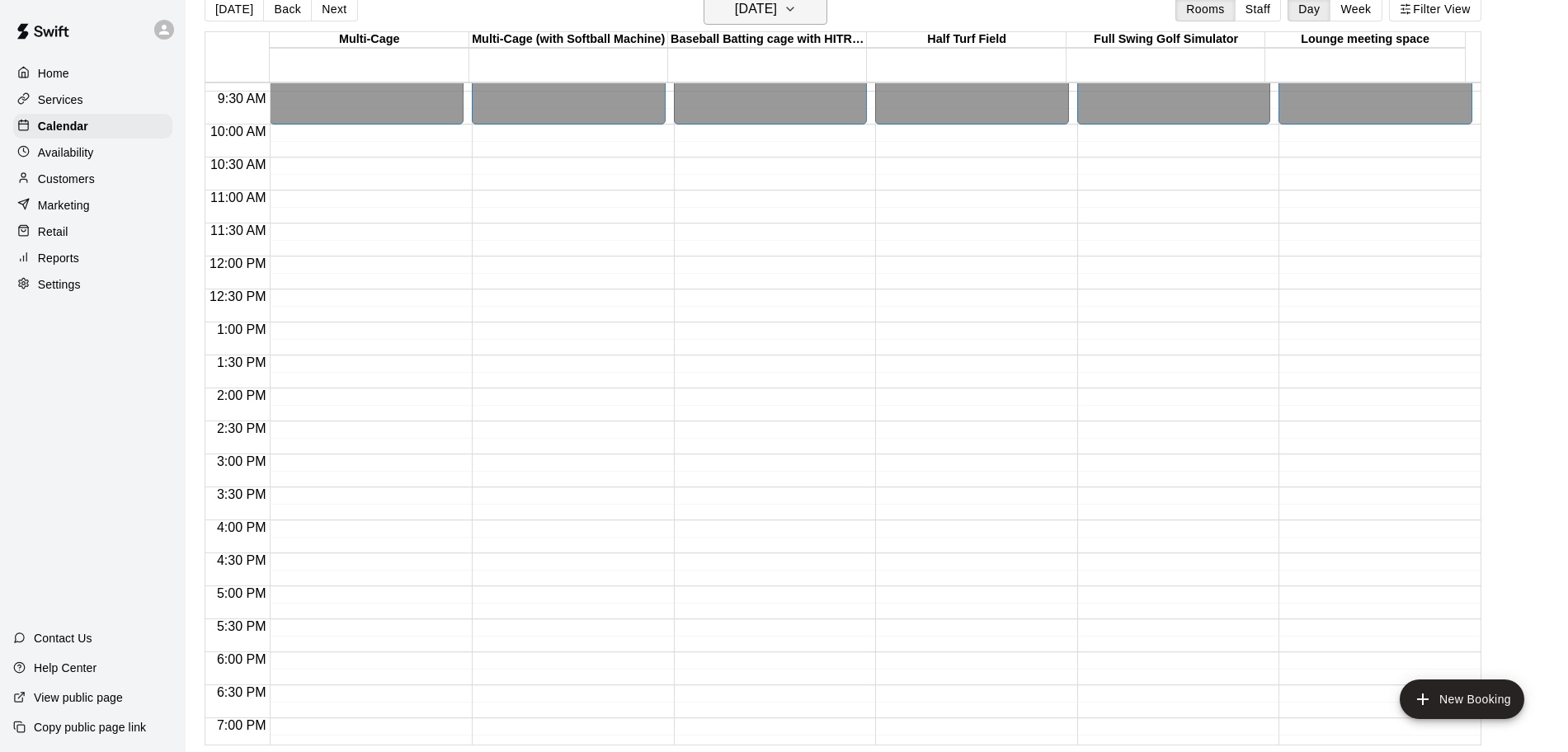
click at [789, 23] on button "[DATE]" at bounding box center [766, 9] width 124 height 32
